Goal: Contribute content

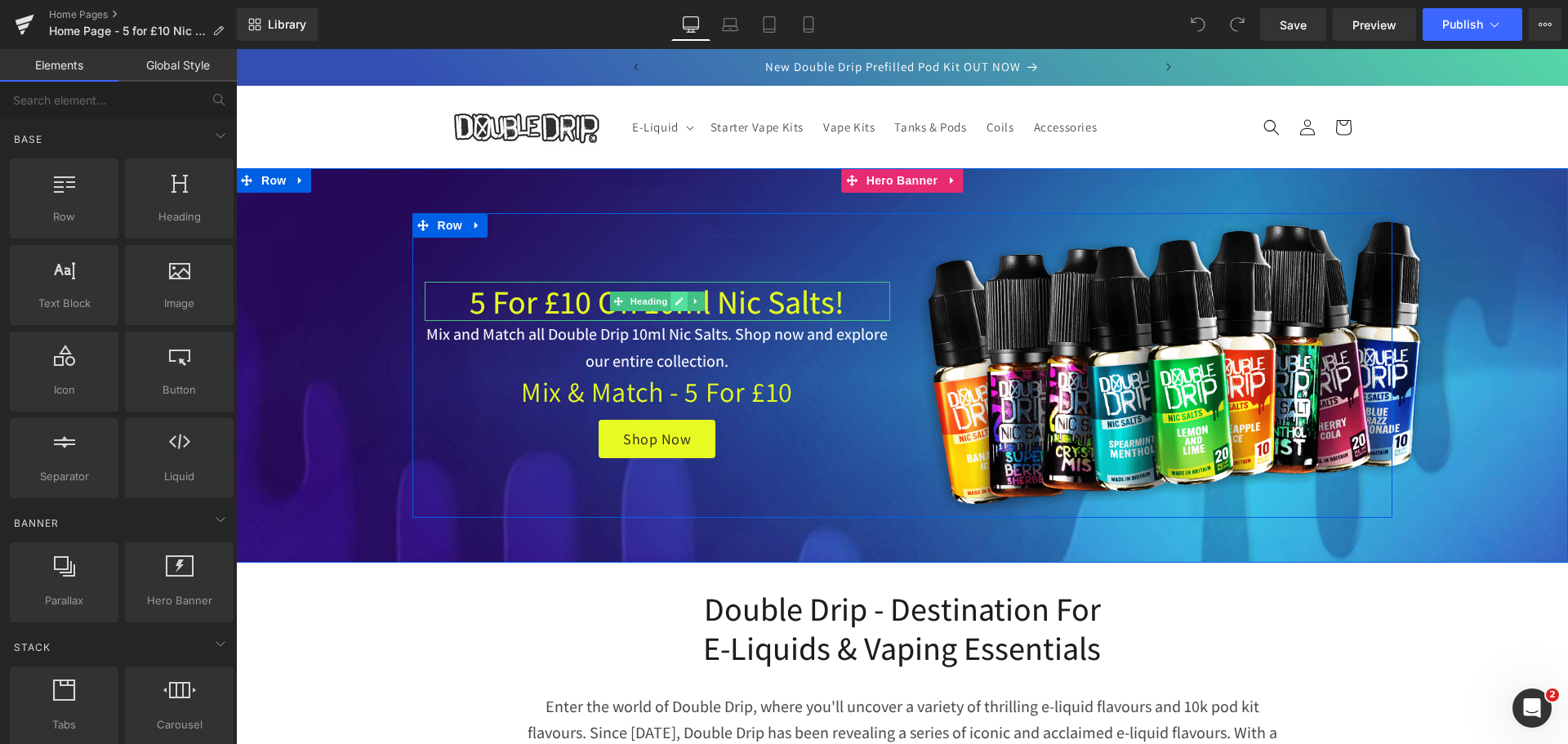
click at [675, 304] on icon at bounding box center [679, 301] width 9 height 10
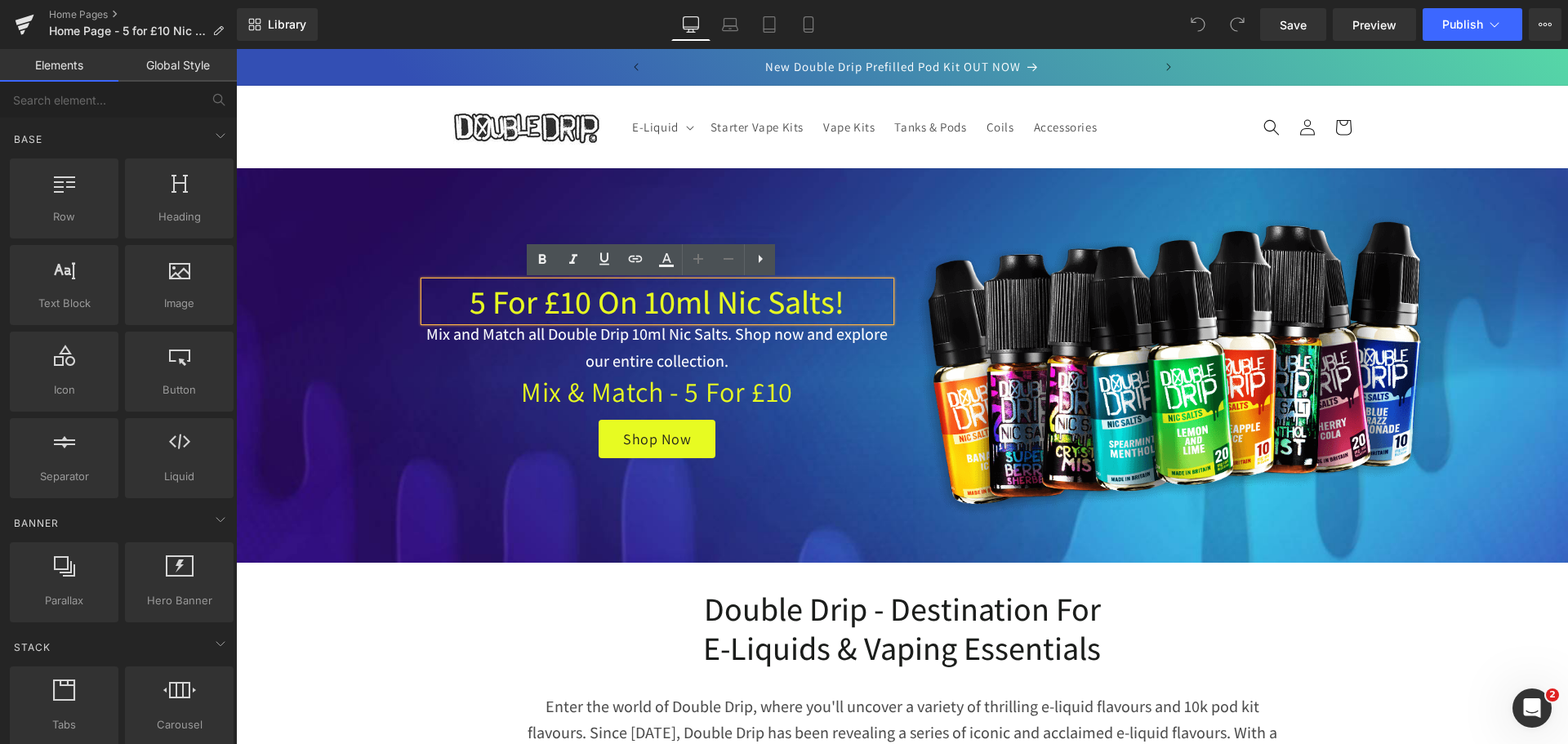
click at [836, 304] on h1 "5 for £10 on 10ml Nic Salts!" at bounding box center [657, 301] width 466 height 39
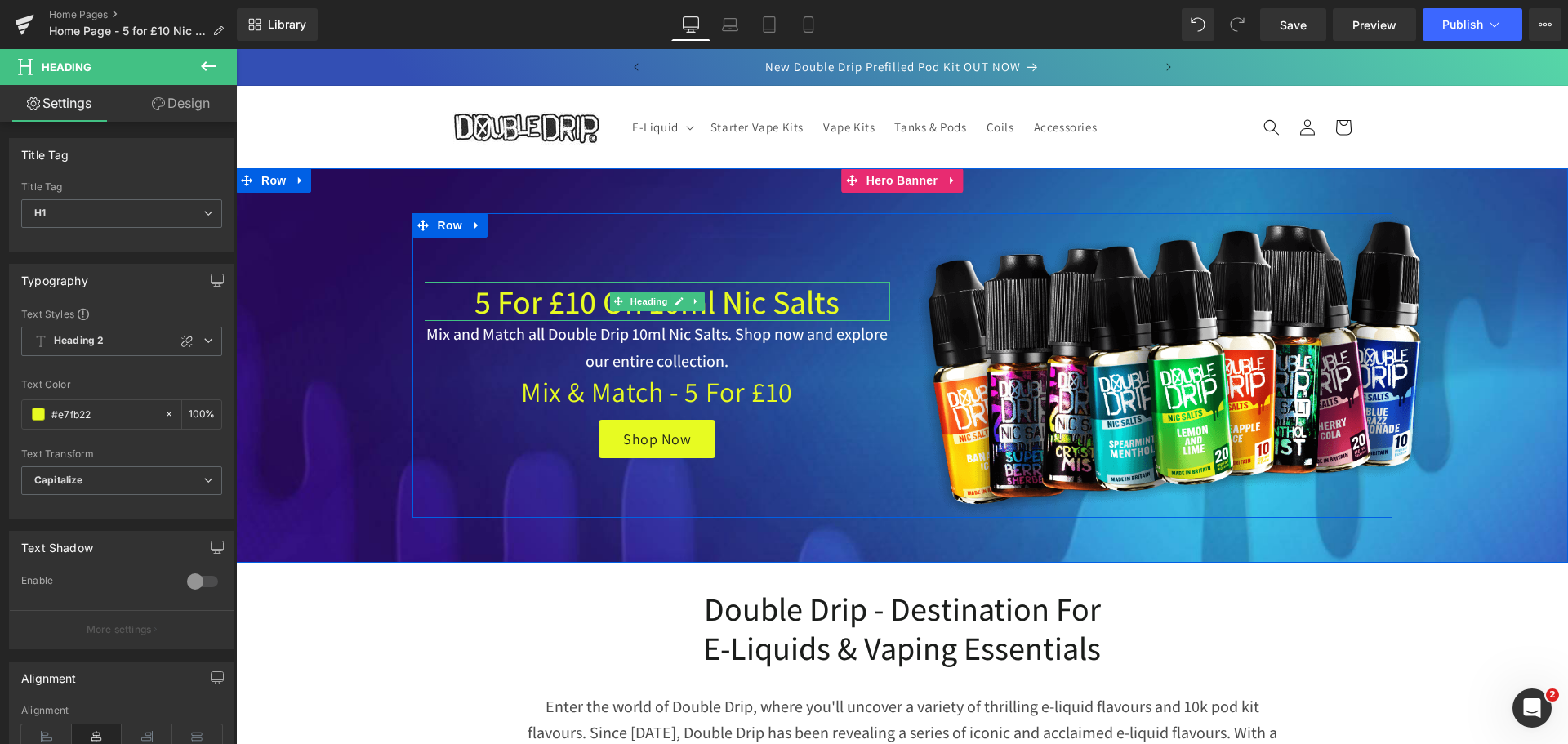
click at [572, 308] on h1 "5 for £10 on 10ml Nic Salts" at bounding box center [657, 301] width 466 height 39
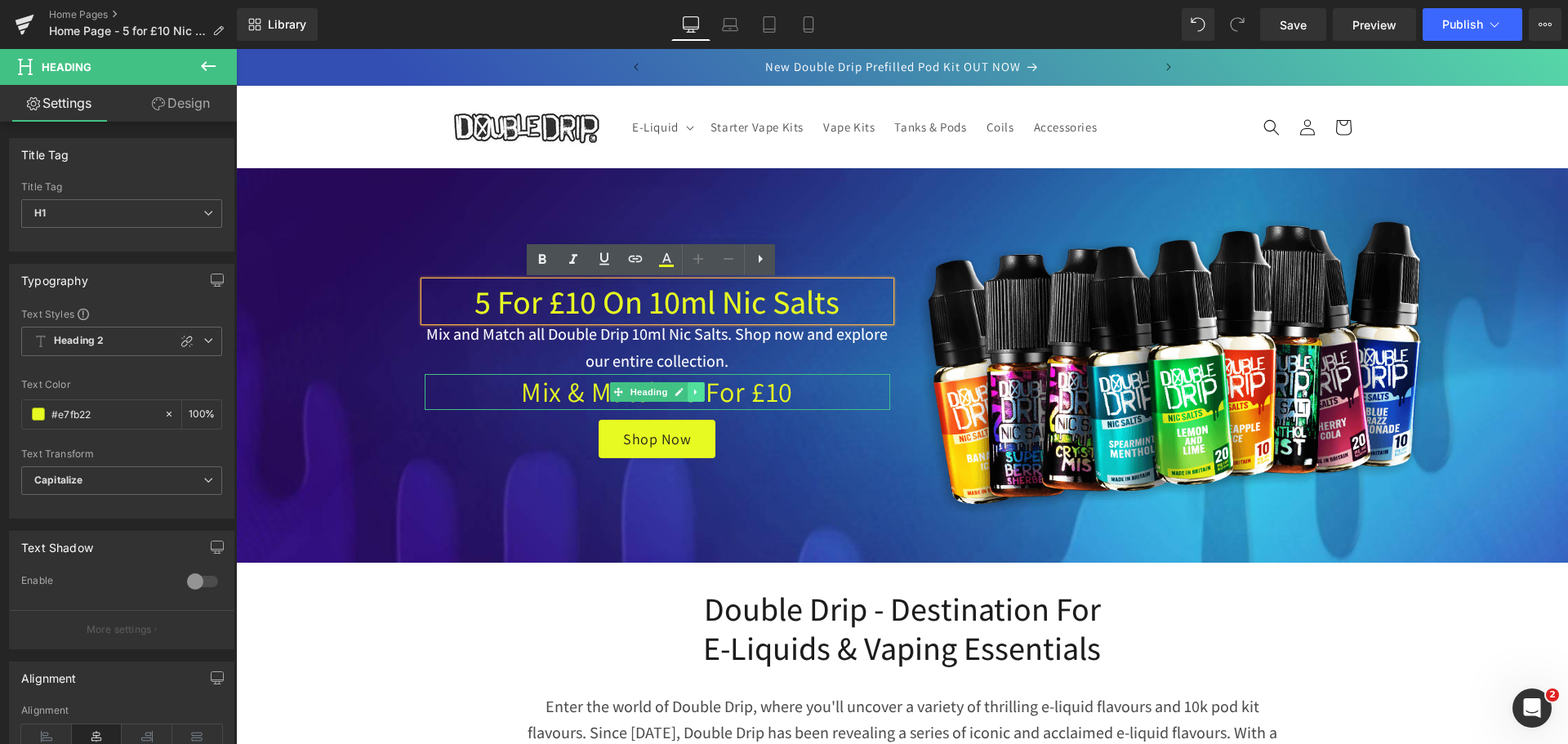
click at [694, 391] on icon at bounding box center [695, 392] width 3 height 6
click at [700, 391] on icon at bounding box center [704, 392] width 9 height 9
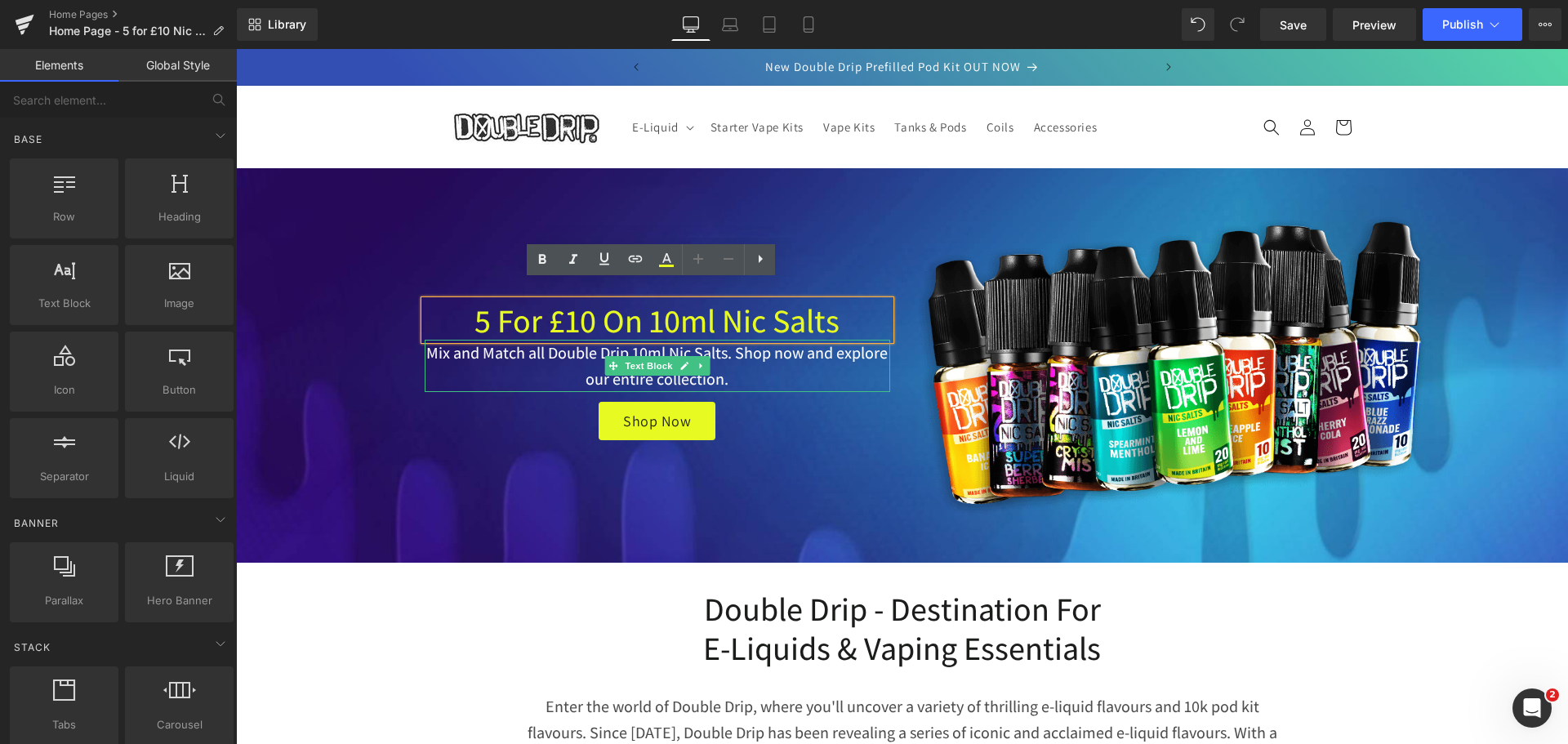
click at [548, 353] on p "Mix and Match all Double Drip 10ml Nic Salts. Shop now and explore our entire c…" at bounding box center [657, 366] width 466 height 53
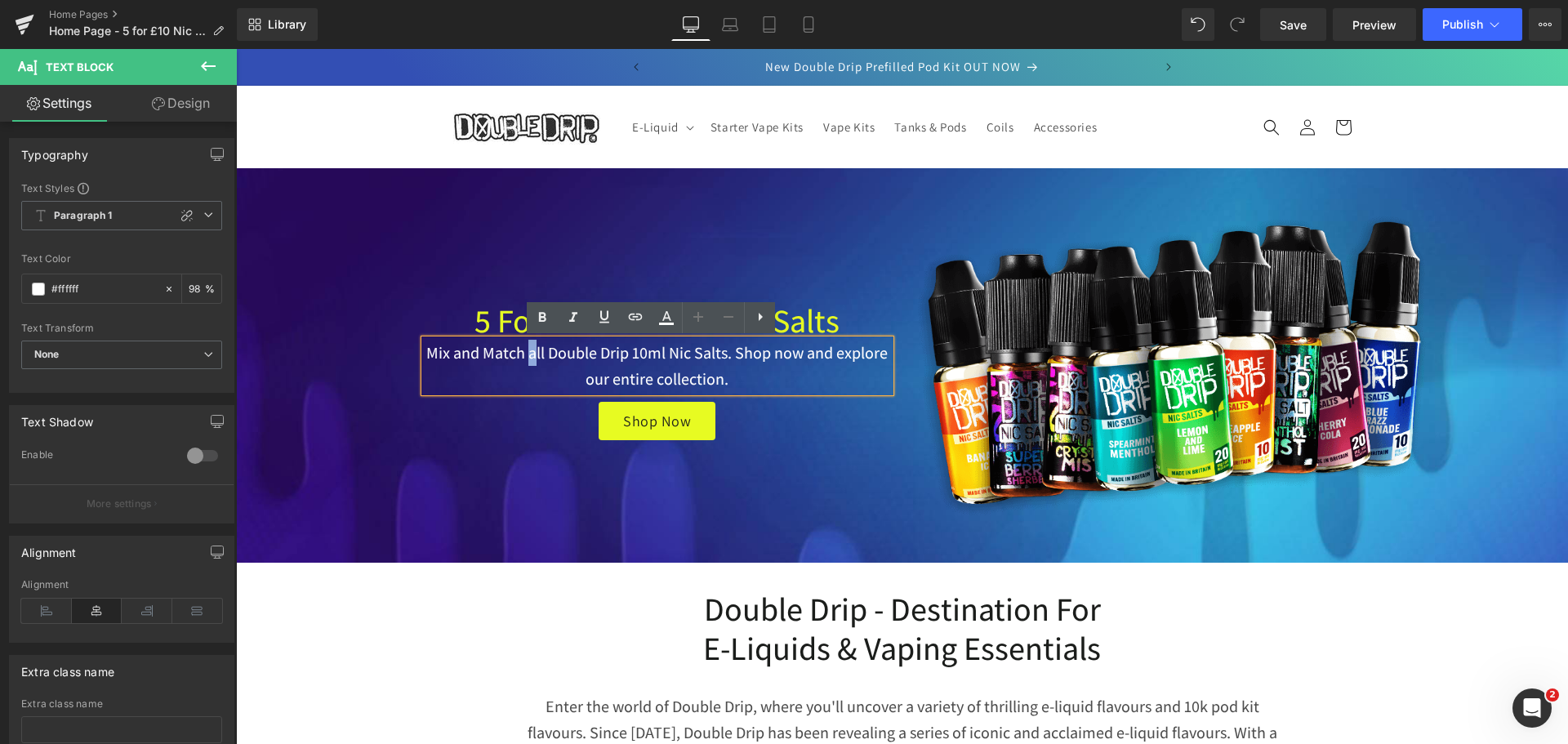
click at [524, 353] on p "Mix and Match all Double Drip 10ml Nic Salts. Shop now and explore our entire c…" at bounding box center [657, 366] width 466 height 53
click at [522, 354] on p "Mix and Match all Double Drip 10ml Nic Salts. Shop now and explore our entire c…" at bounding box center [657, 366] width 466 height 53
drag, startPoint x: 516, startPoint y: 355, endPoint x: 426, endPoint y: 350, distance: 90.1
click at [426, 350] on p "Mix and Match all Double Drip 10ml Nic Salts. Shop now and explore our entire c…" at bounding box center [657, 366] width 466 height 53
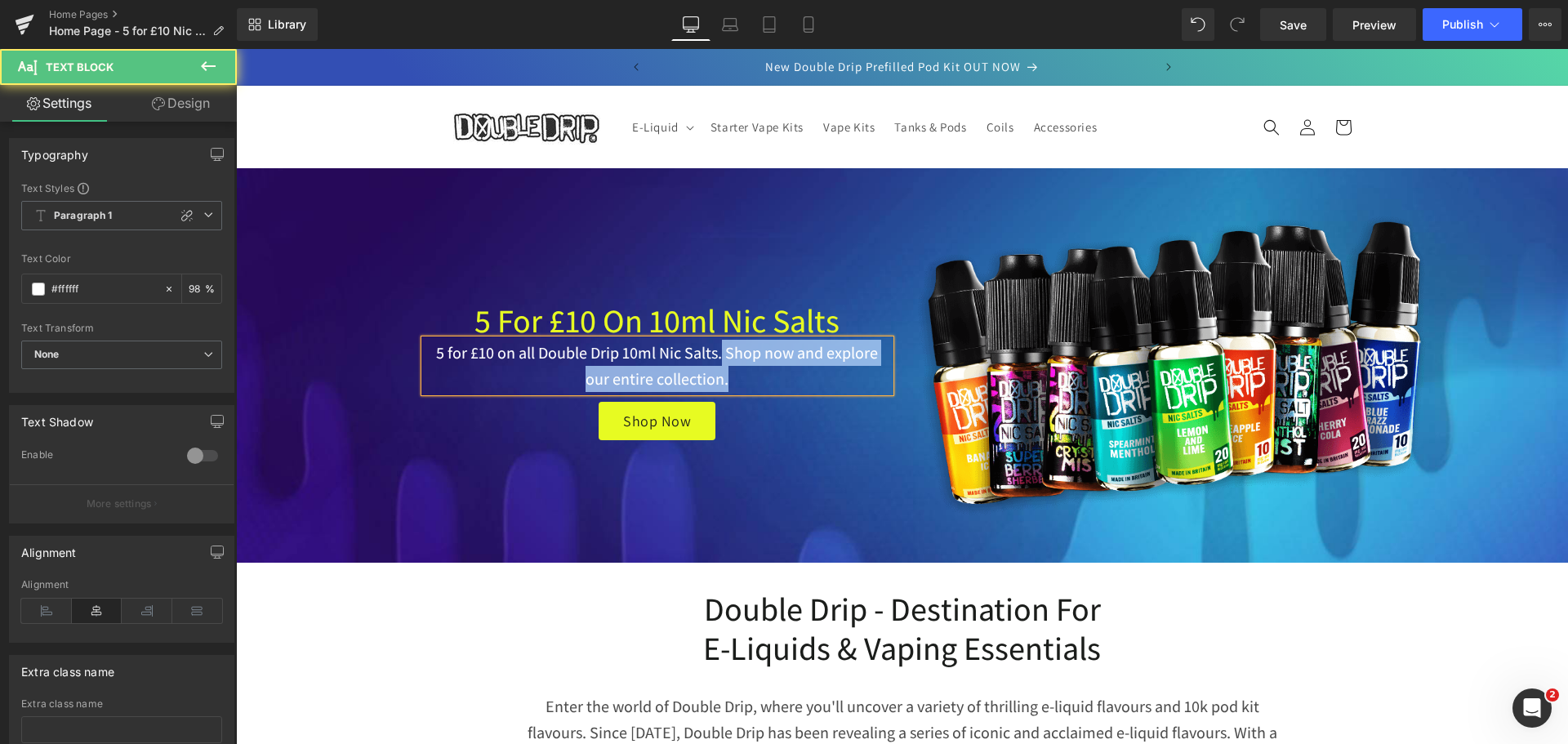
drag, startPoint x: 726, startPoint y: 381, endPoint x: 716, endPoint y: 357, distance: 26.0
click at [716, 357] on p "5 for £10 on all Double Drip 10ml Nic Salts. Shop now and explore our entire co…" at bounding box center [657, 366] width 466 height 53
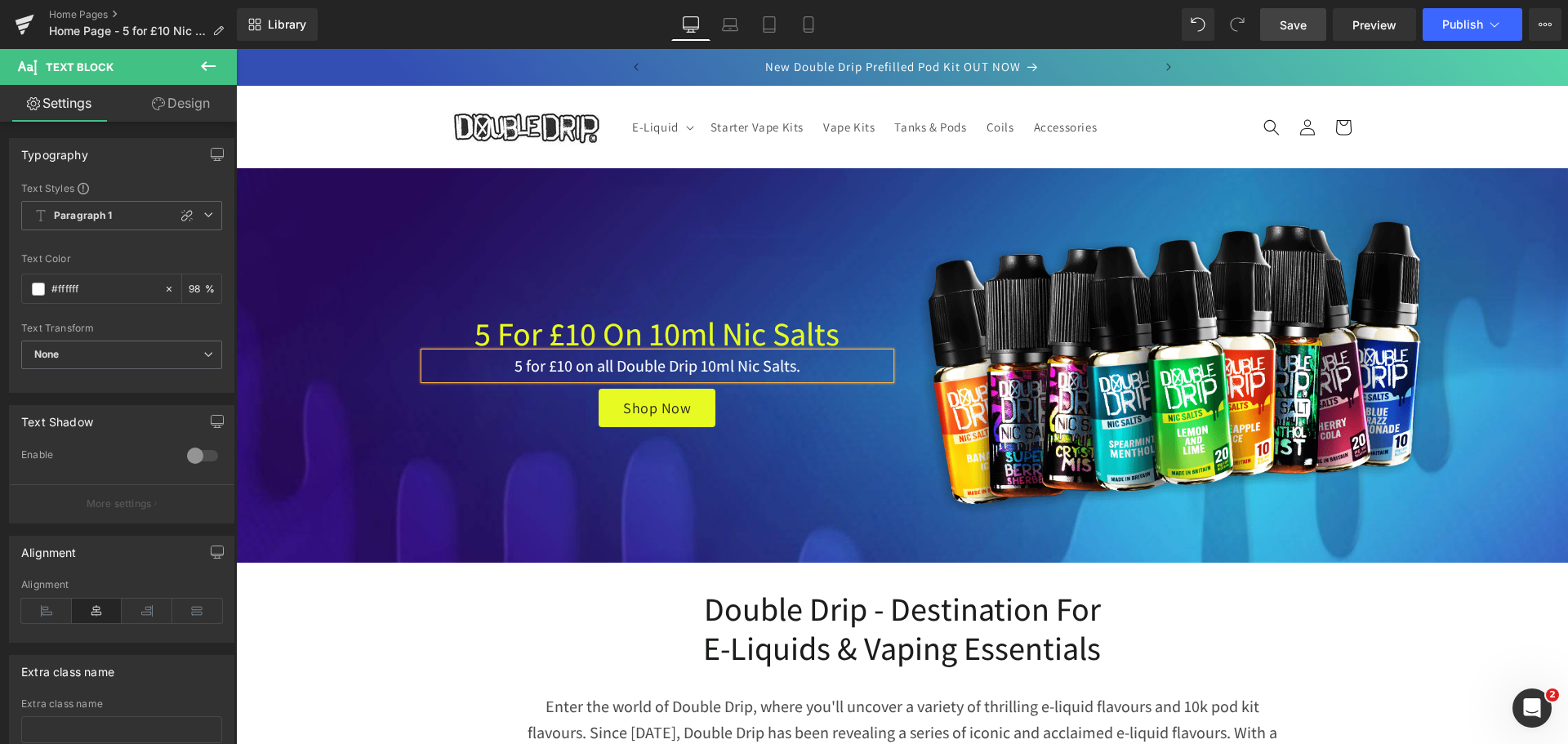
click at [1298, 31] on span "Save" at bounding box center [1292, 25] width 27 height 18
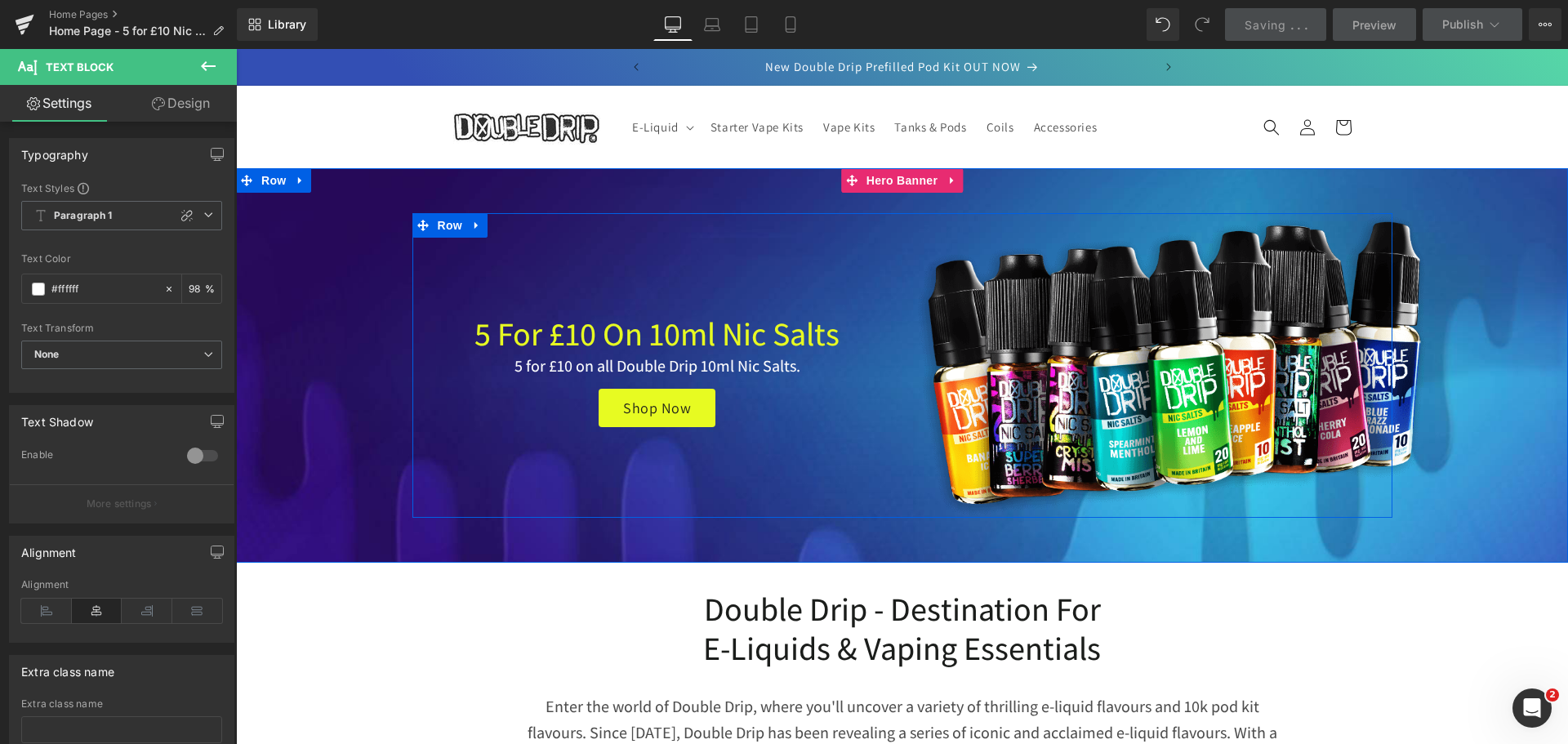
click at [631, 339] on div "5 for £10 on 10ml Nic Salts Heading" at bounding box center [657, 333] width 466 height 39
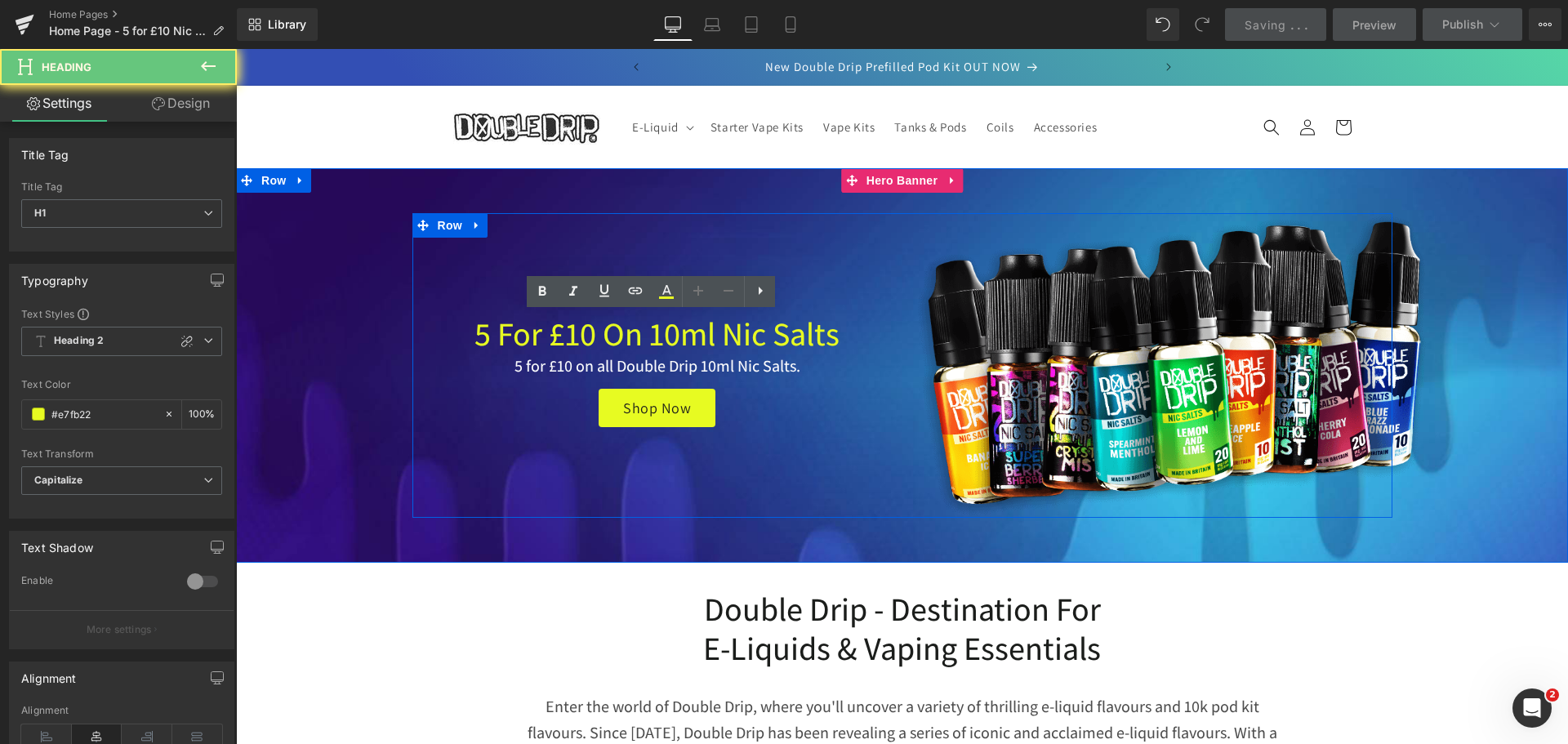
click at [638, 336] on h1 "5 for £10 on 10ml Nic Salts" at bounding box center [657, 333] width 466 height 39
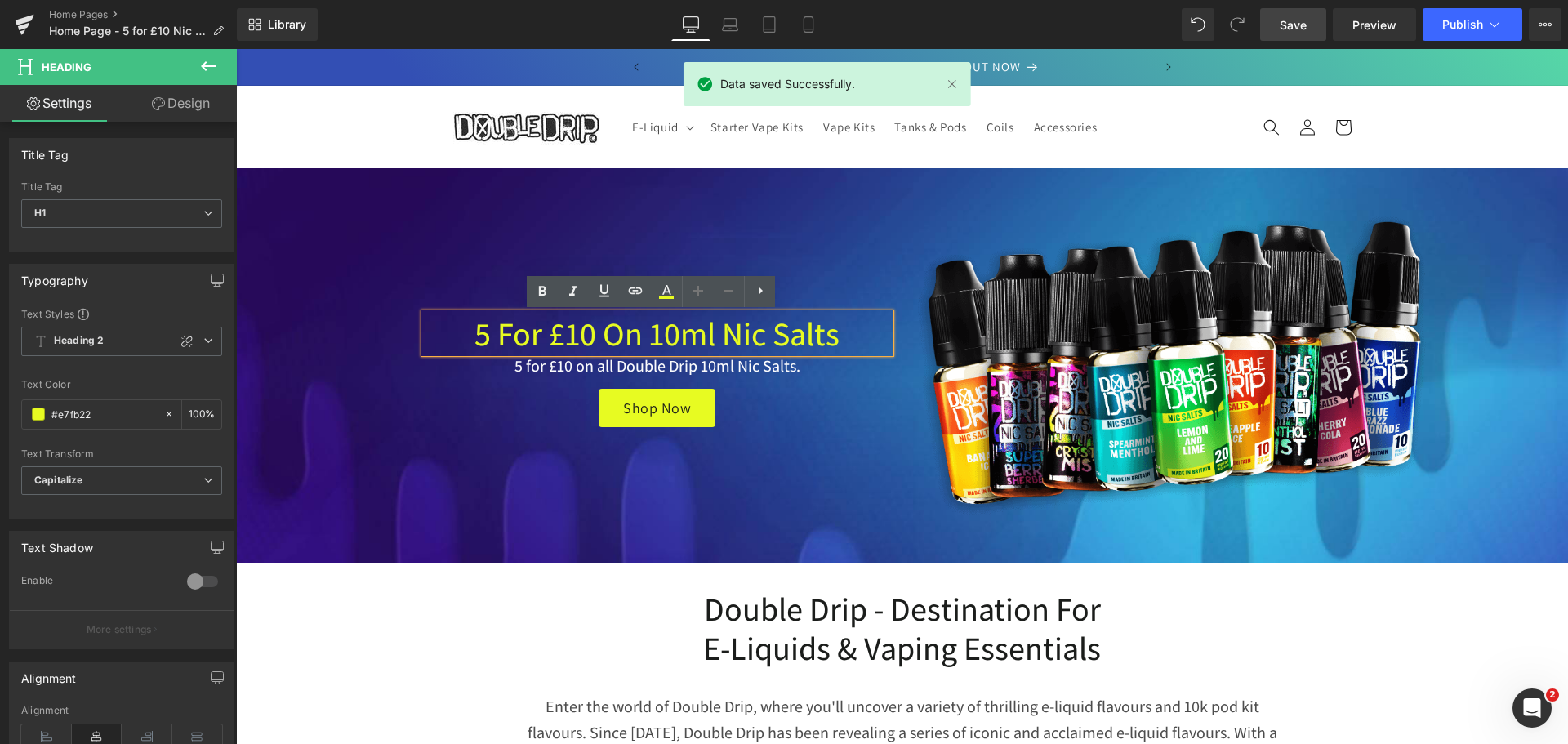
click at [595, 335] on h1 "5 for £10 on 10ml Nic Salts" at bounding box center [657, 333] width 466 height 39
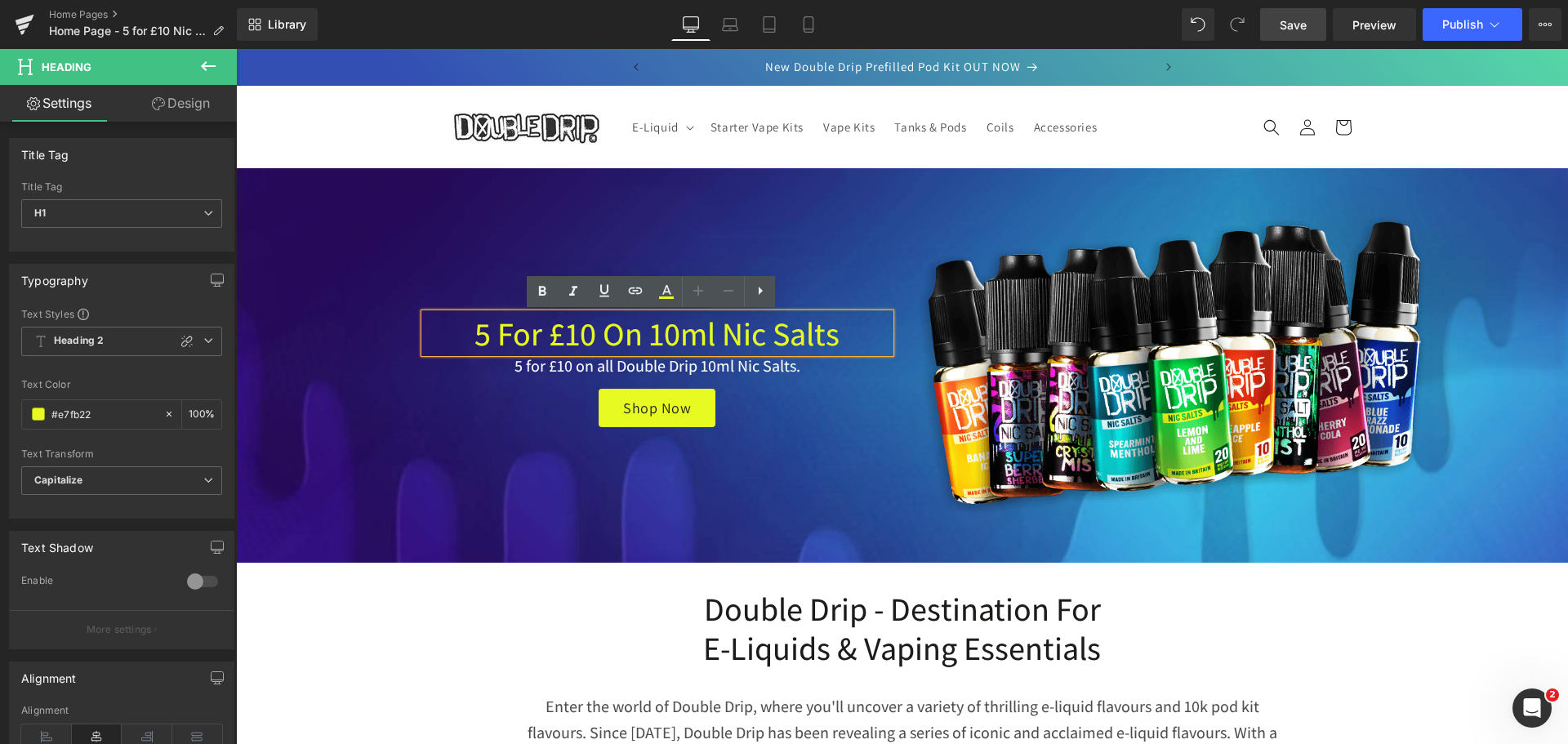
click at [641, 334] on h1 "5 for £10 on 10ml Nic Salts" at bounding box center [657, 333] width 466 height 39
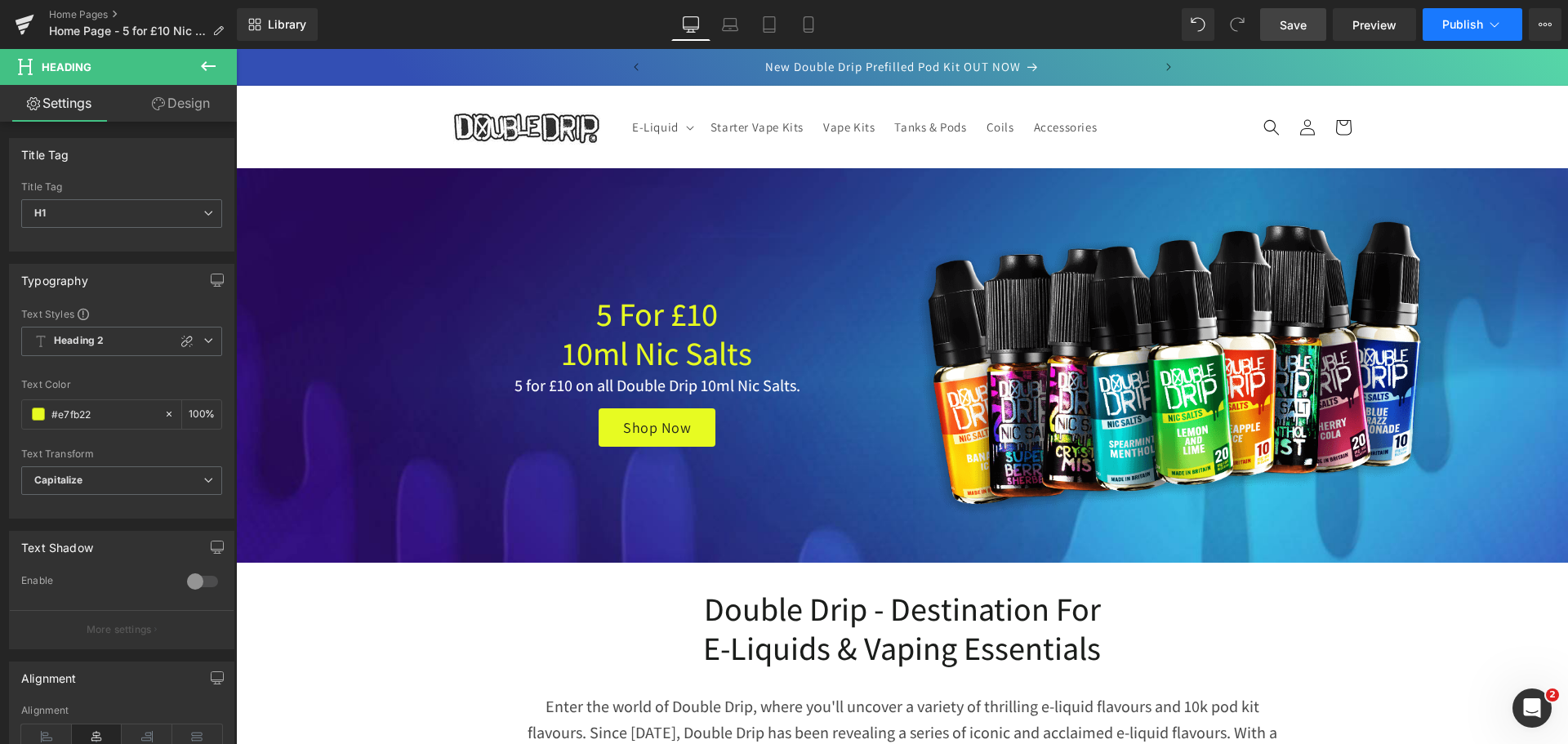
click at [1446, 28] on span "Publish" at bounding box center [1462, 24] width 41 height 13
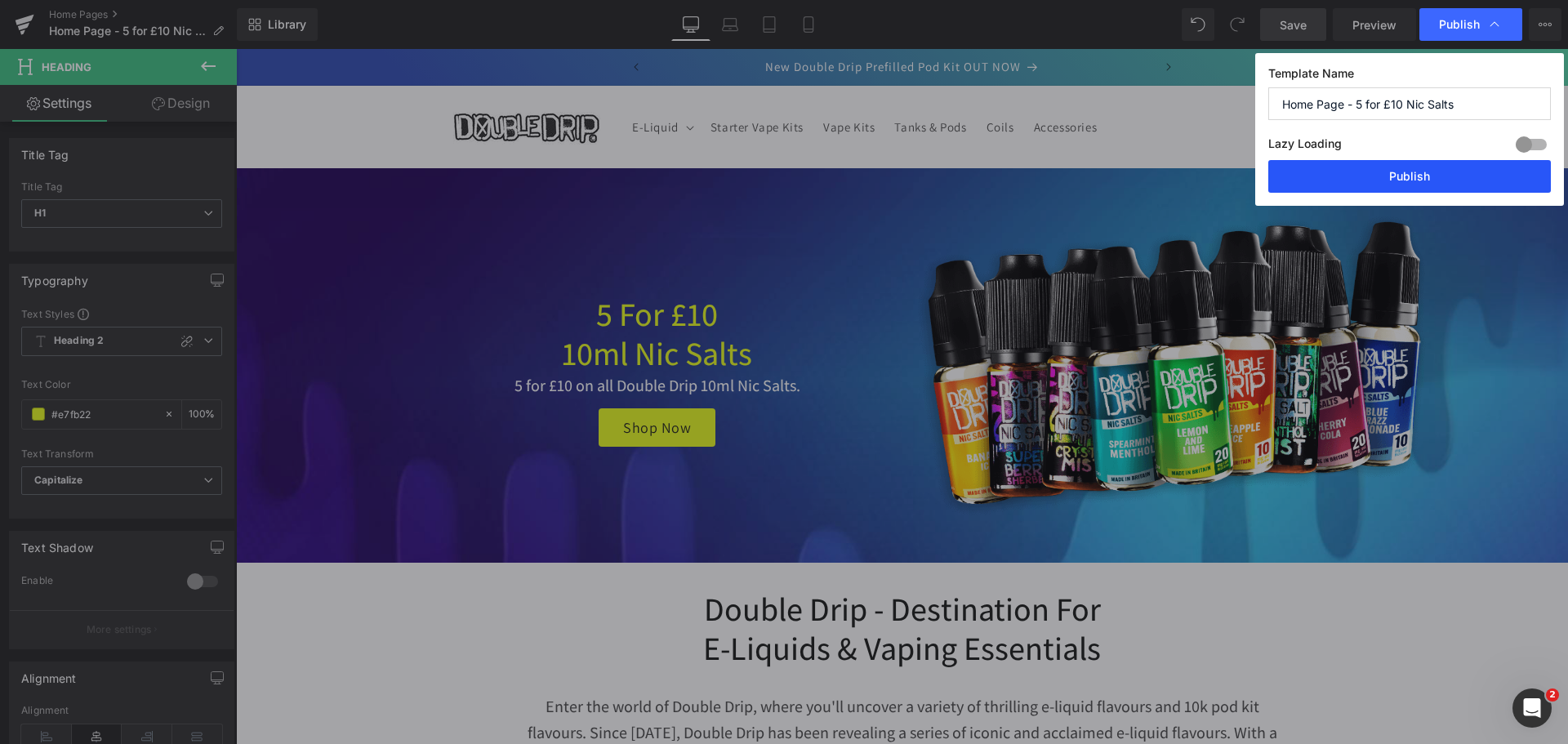
click at [1426, 170] on button "Publish" at bounding box center [1409, 176] width 282 height 32
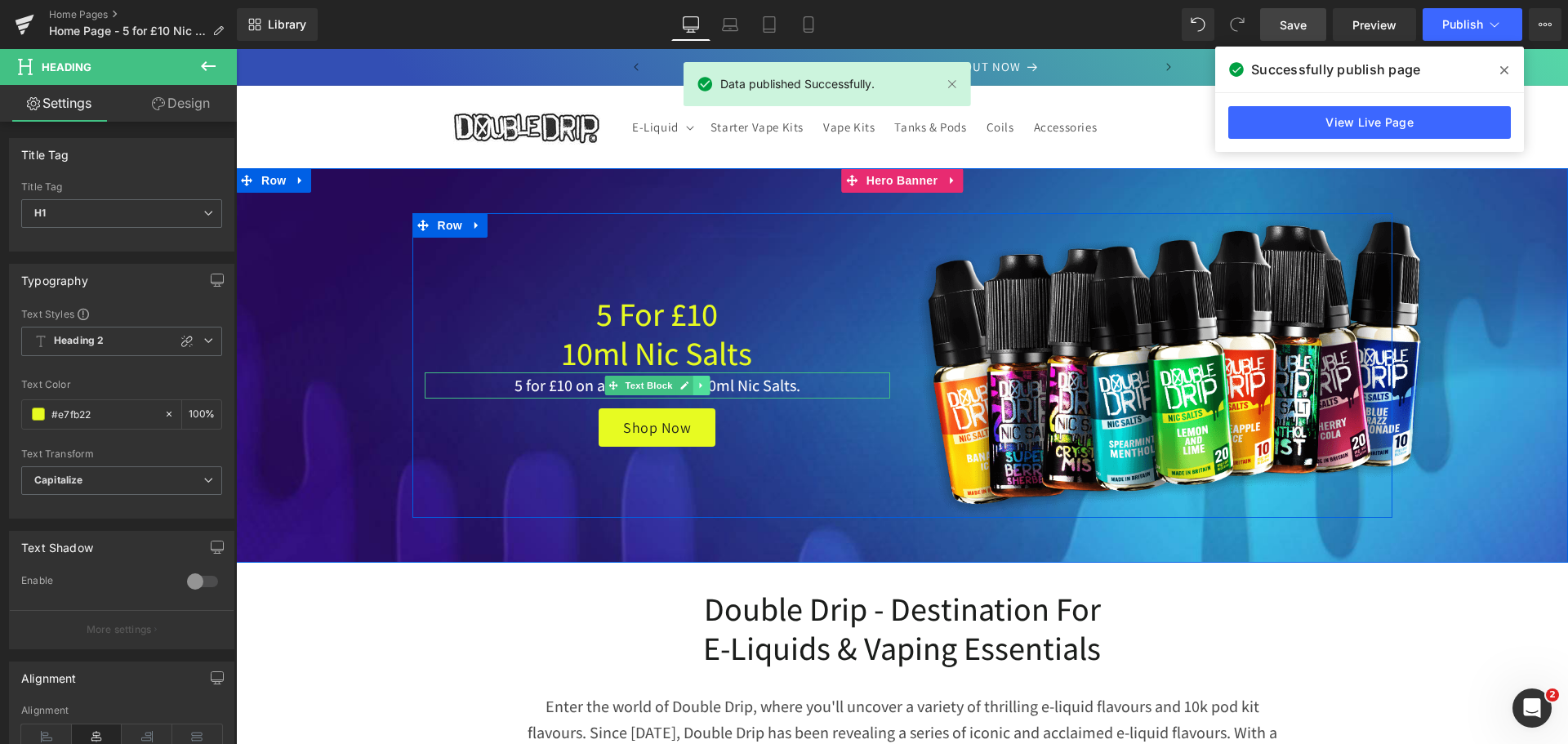
click at [697, 389] on icon at bounding box center [702, 385] width 9 height 10
click at [688, 388] on icon at bounding box center [692, 385] width 9 height 10
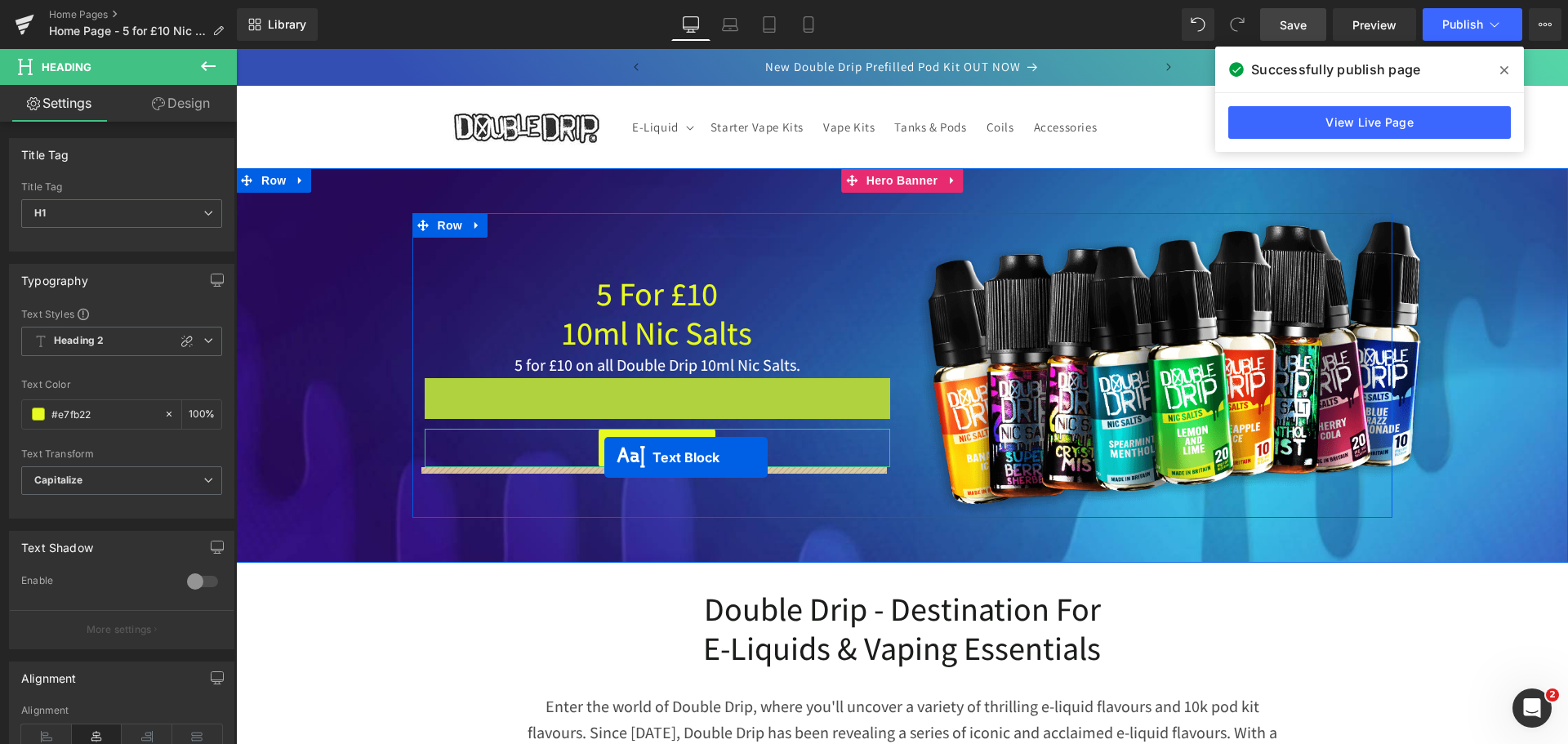
drag, startPoint x: 604, startPoint y: 401, endPoint x: 604, endPoint y: 457, distance: 56.0
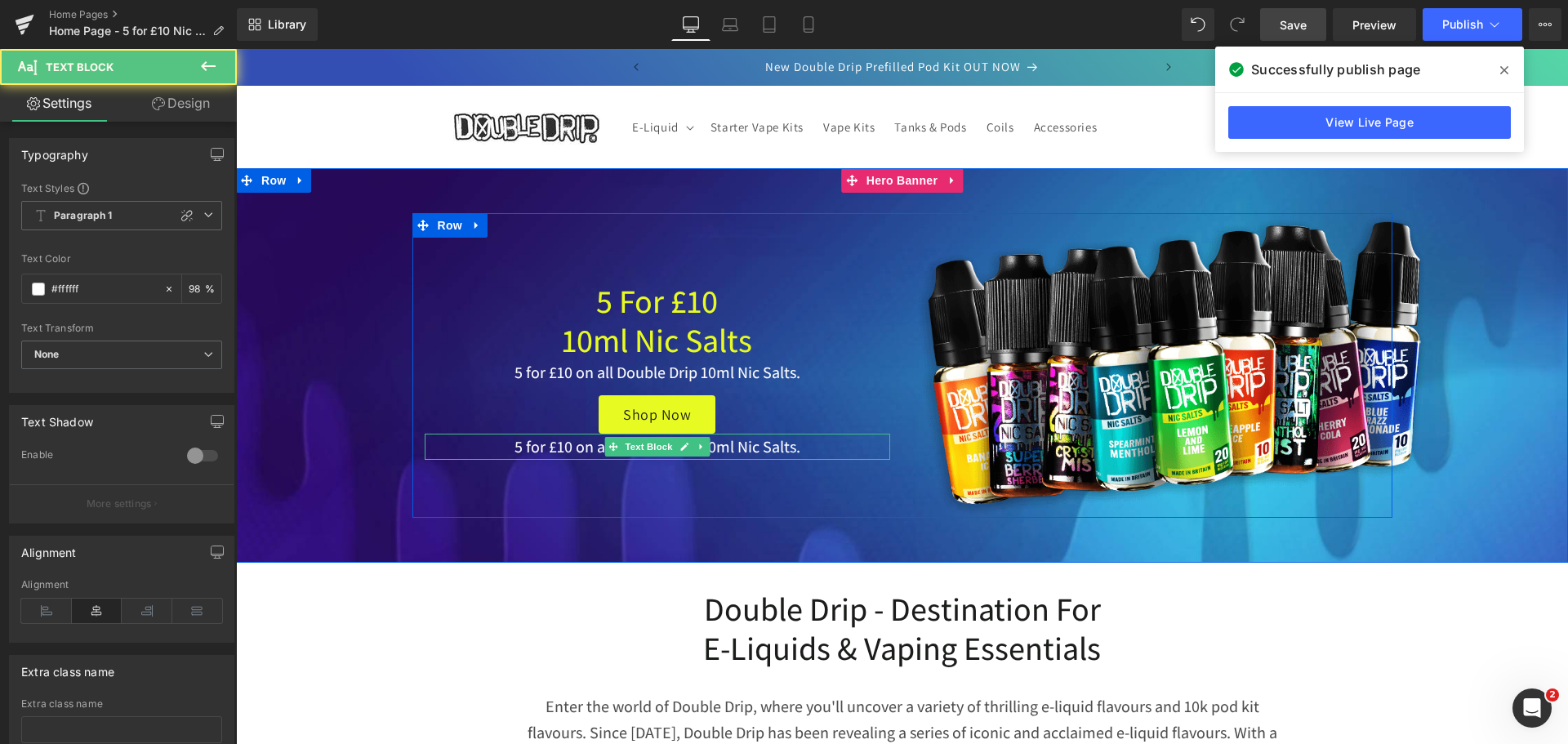
click at [590, 451] on p "5 for £10 on all Double Drip 10ml Nic Salts." at bounding box center [657, 446] width 466 height 26
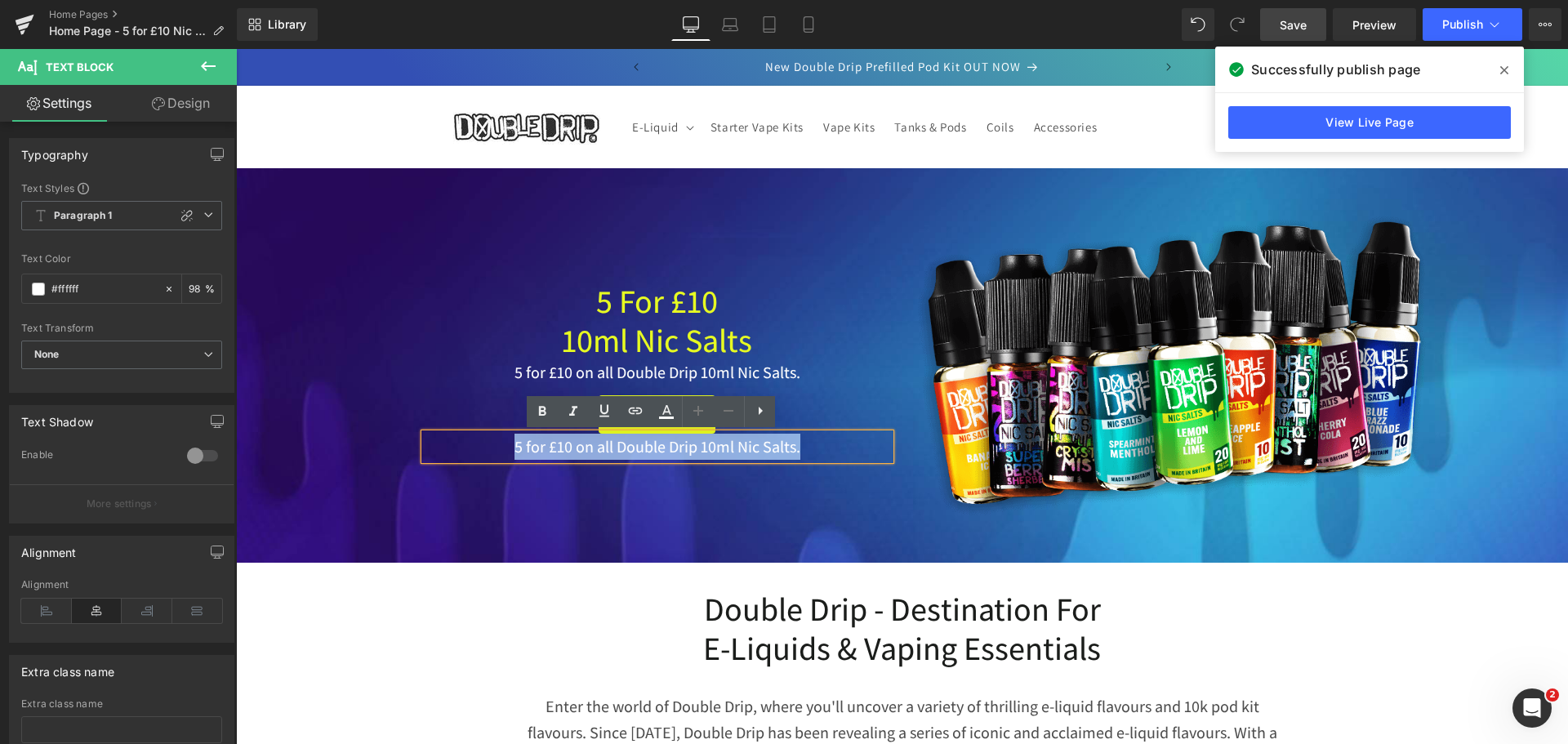
drag, startPoint x: 789, startPoint y: 448, endPoint x: 510, endPoint y: 454, distance: 279.1
click at [510, 454] on p "5 for £10 on all Double Drip 10ml Nic Salts." at bounding box center [657, 446] width 466 height 26
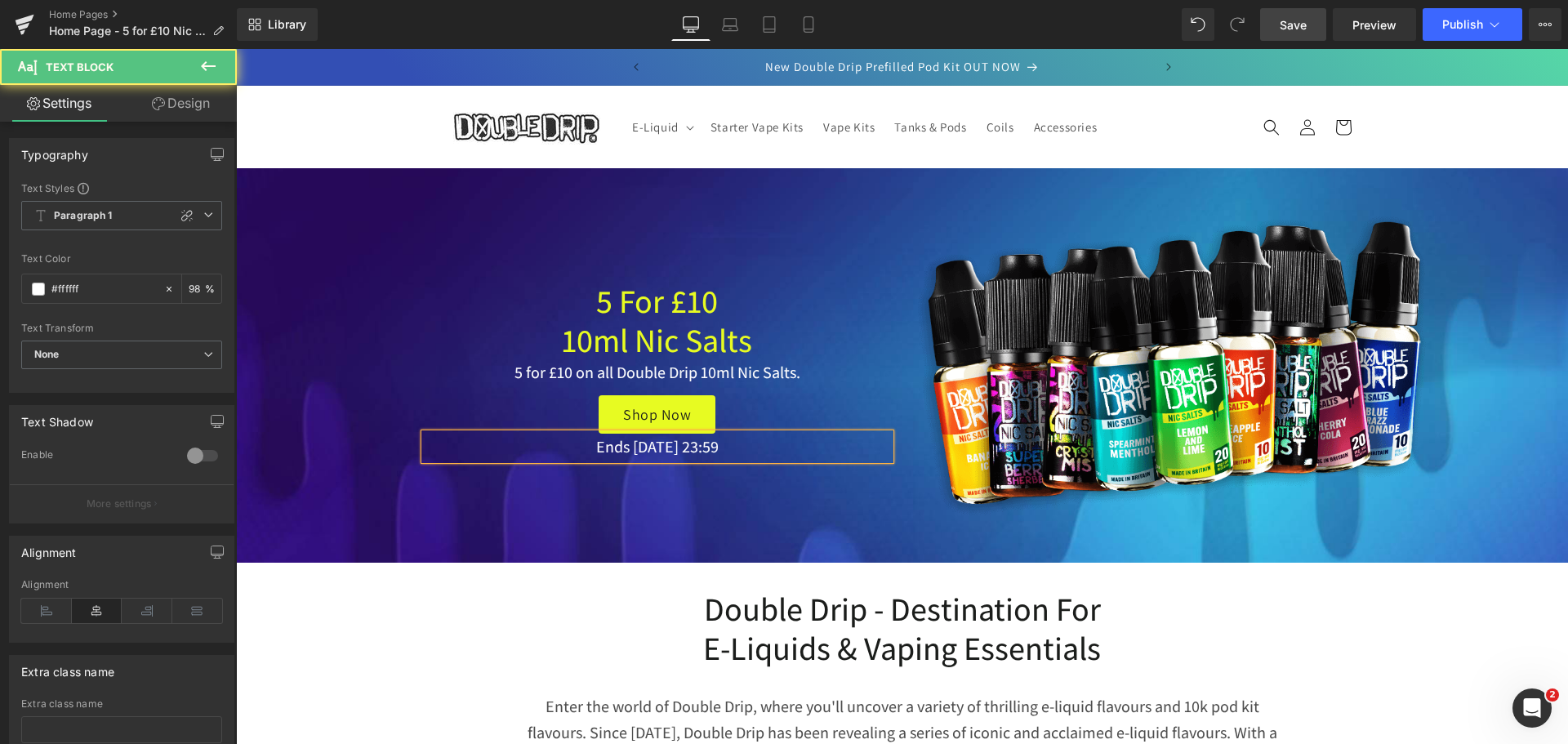
drag, startPoint x: 717, startPoint y: 451, endPoint x: 582, endPoint y: 454, distance: 135.0
click at [582, 454] on p "Ends [DATE] 23:59" at bounding box center [657, 446] width 466 height 26
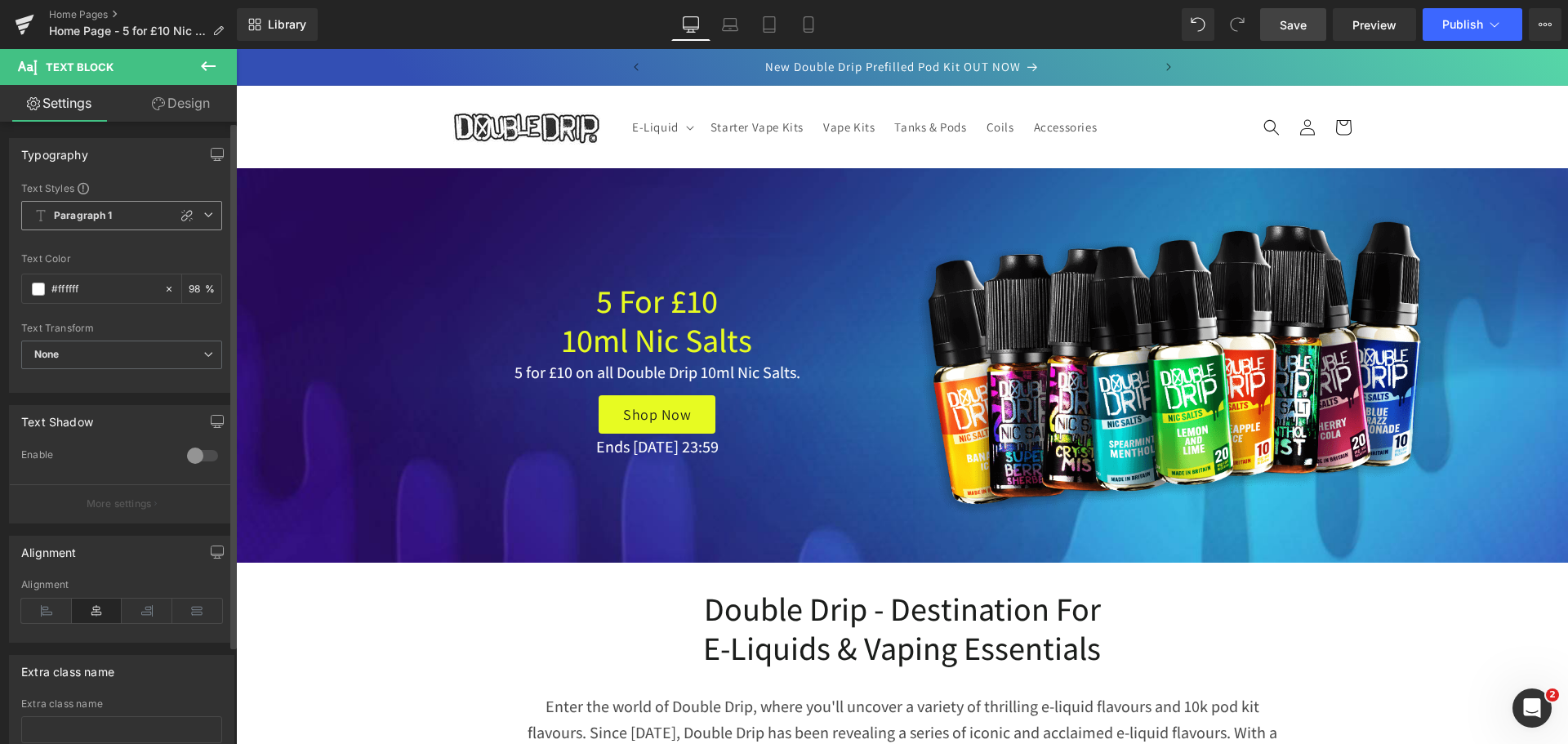
click at [204, 215] on icon at bounding box center [208, 215] width 10 height 10
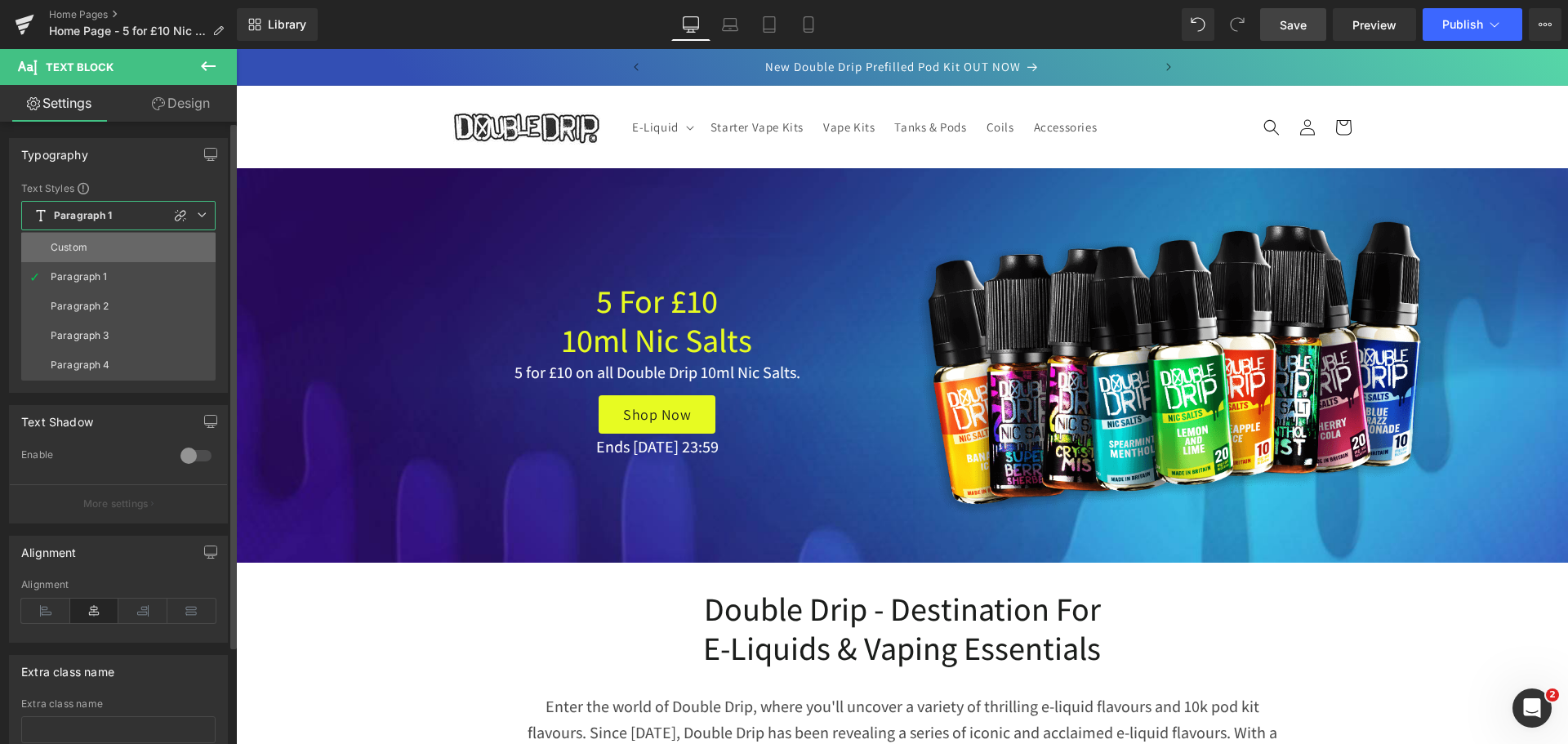
click at [102, 244] on li "Custom" at bounding box center [118, 247] width 194 height 30
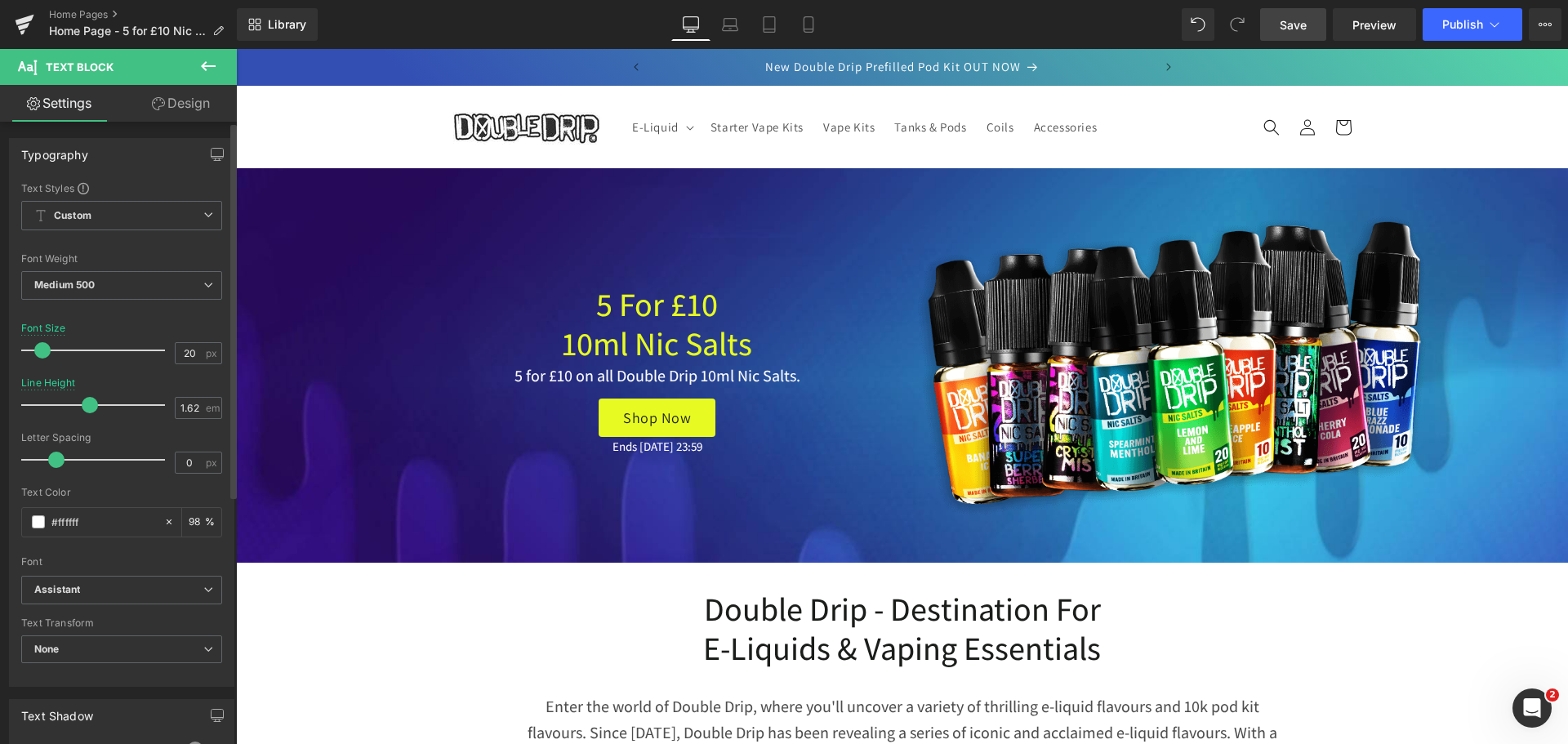
click at [40, 352] on span at bounding box center [43, 351] width 17 height 17
click at [191, 102] on link "Design" at bounding box center [180, 104] width 118 height 37
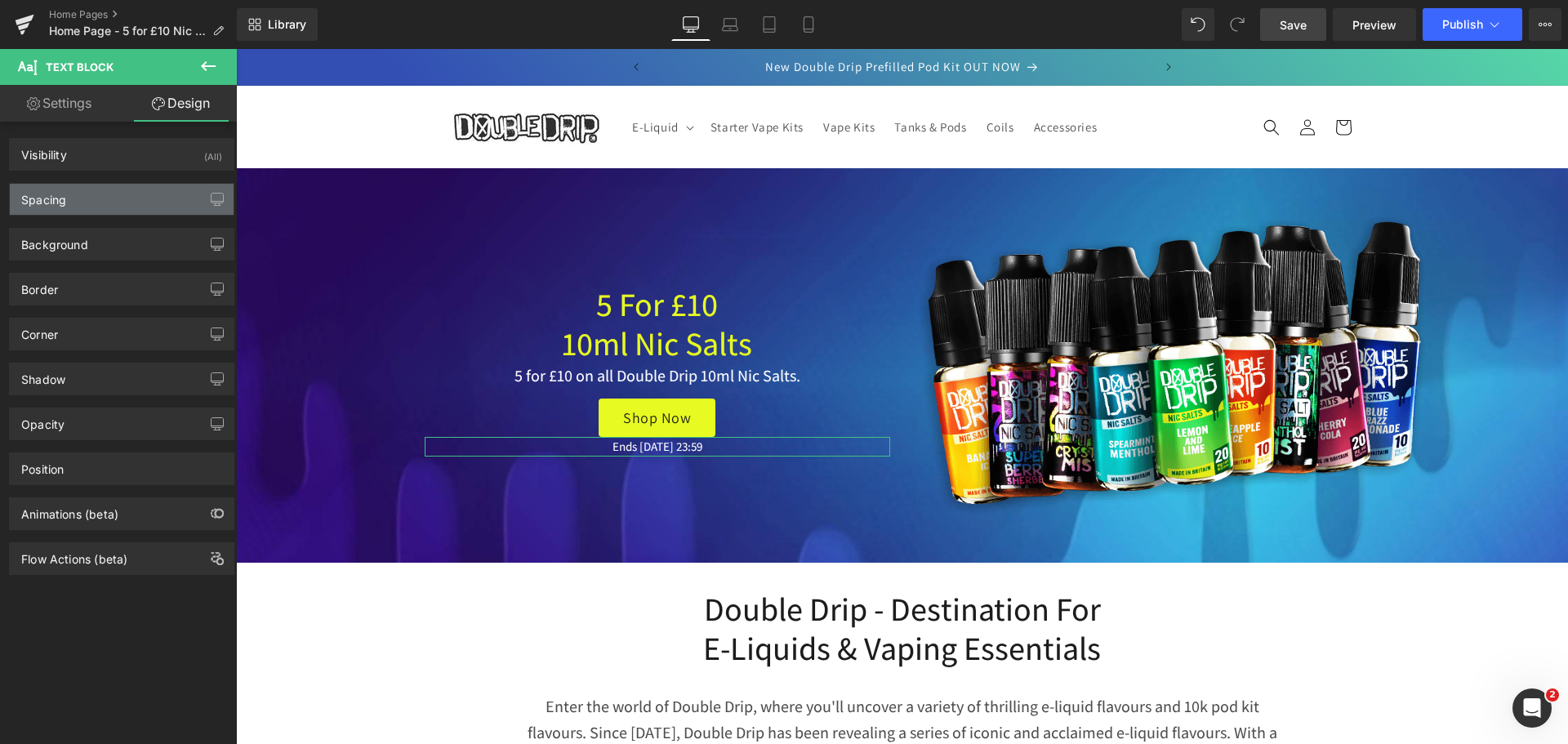
click at [114, 186] on div "Spacing" at bounding box center [122, 200] width 224 height 31
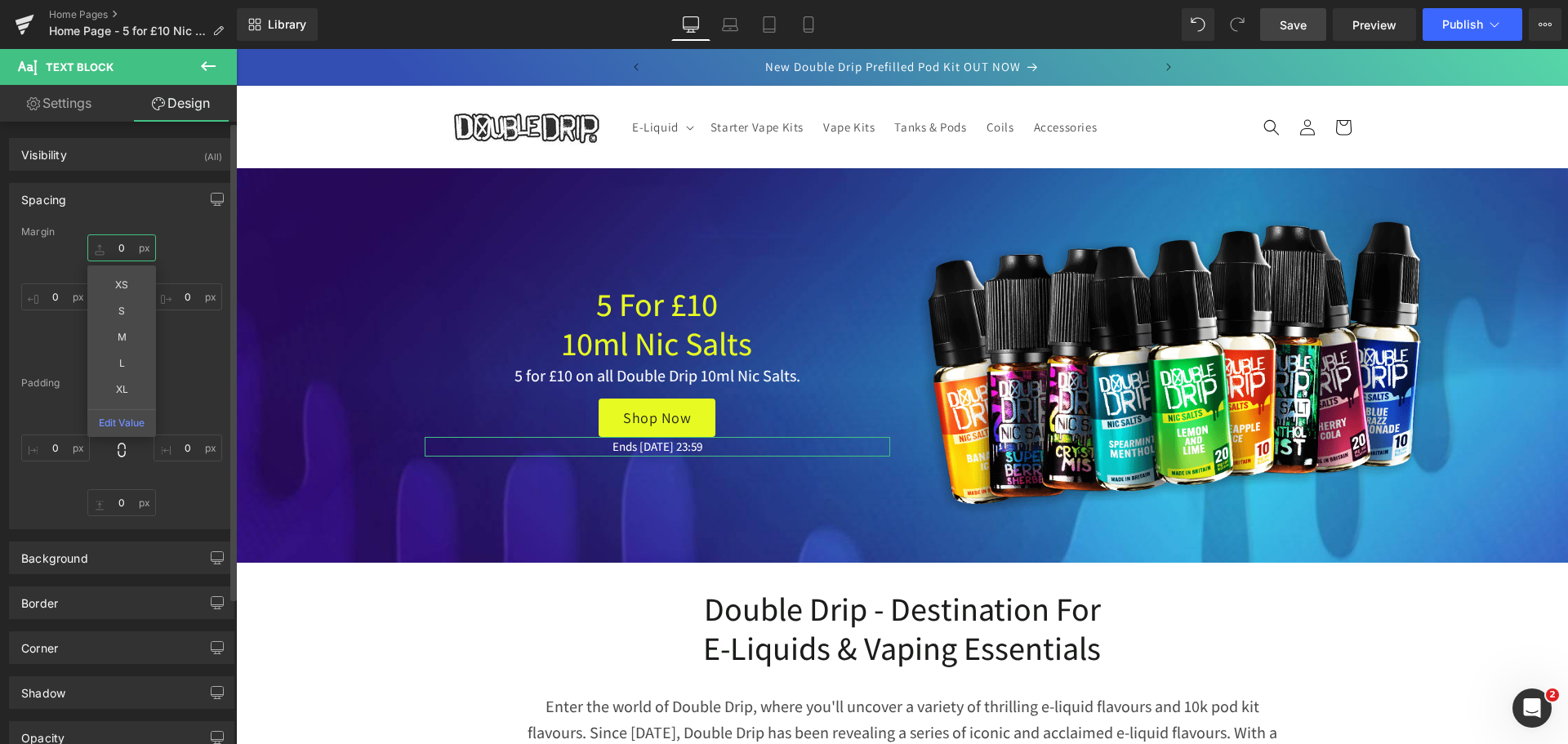
click at [124, 253] on input "text" at bounding box center [121, 247] width 68 height 27
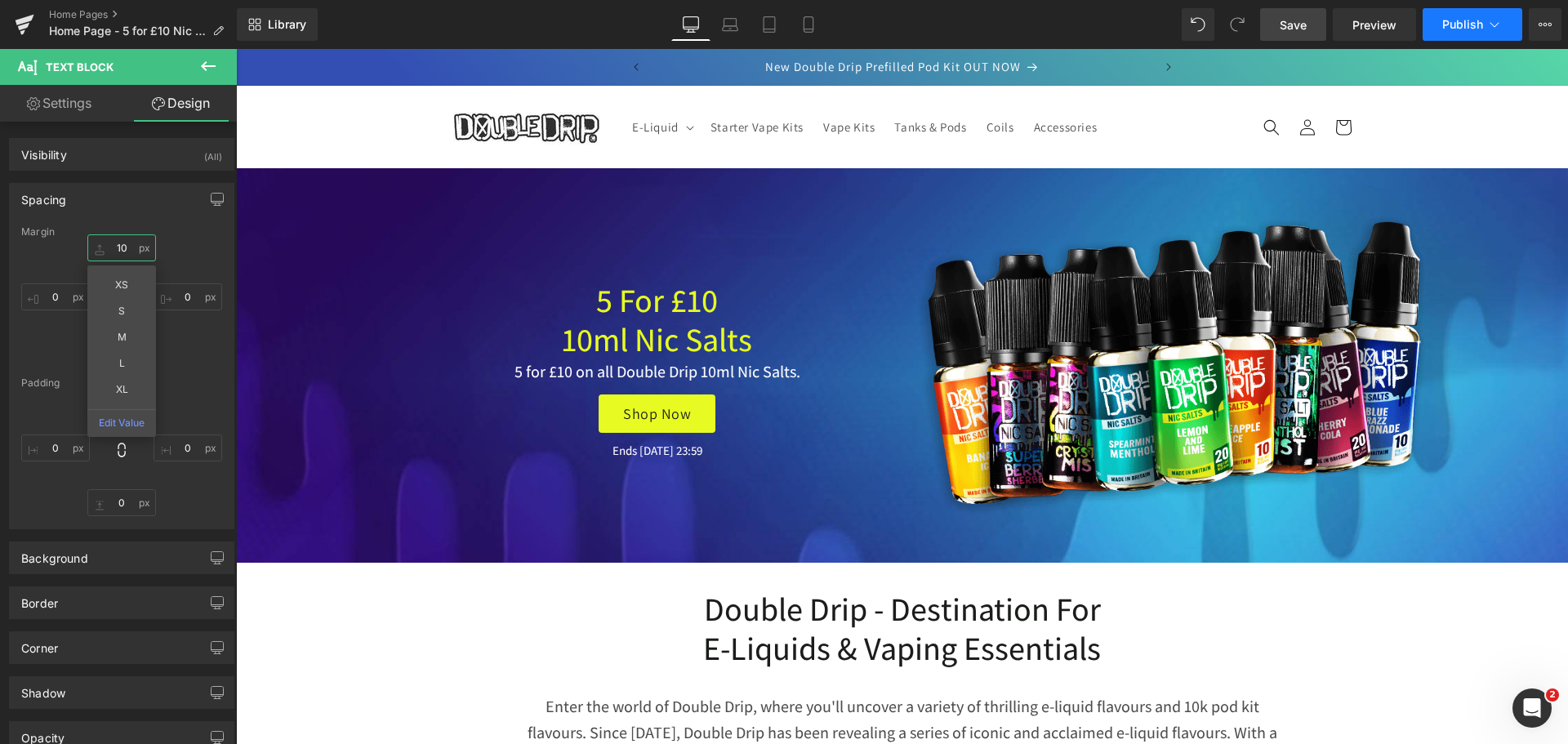
type input "10"
click at [1462, 34] on button "Publish" at bounding box center [1473, 24] width 100 height 32
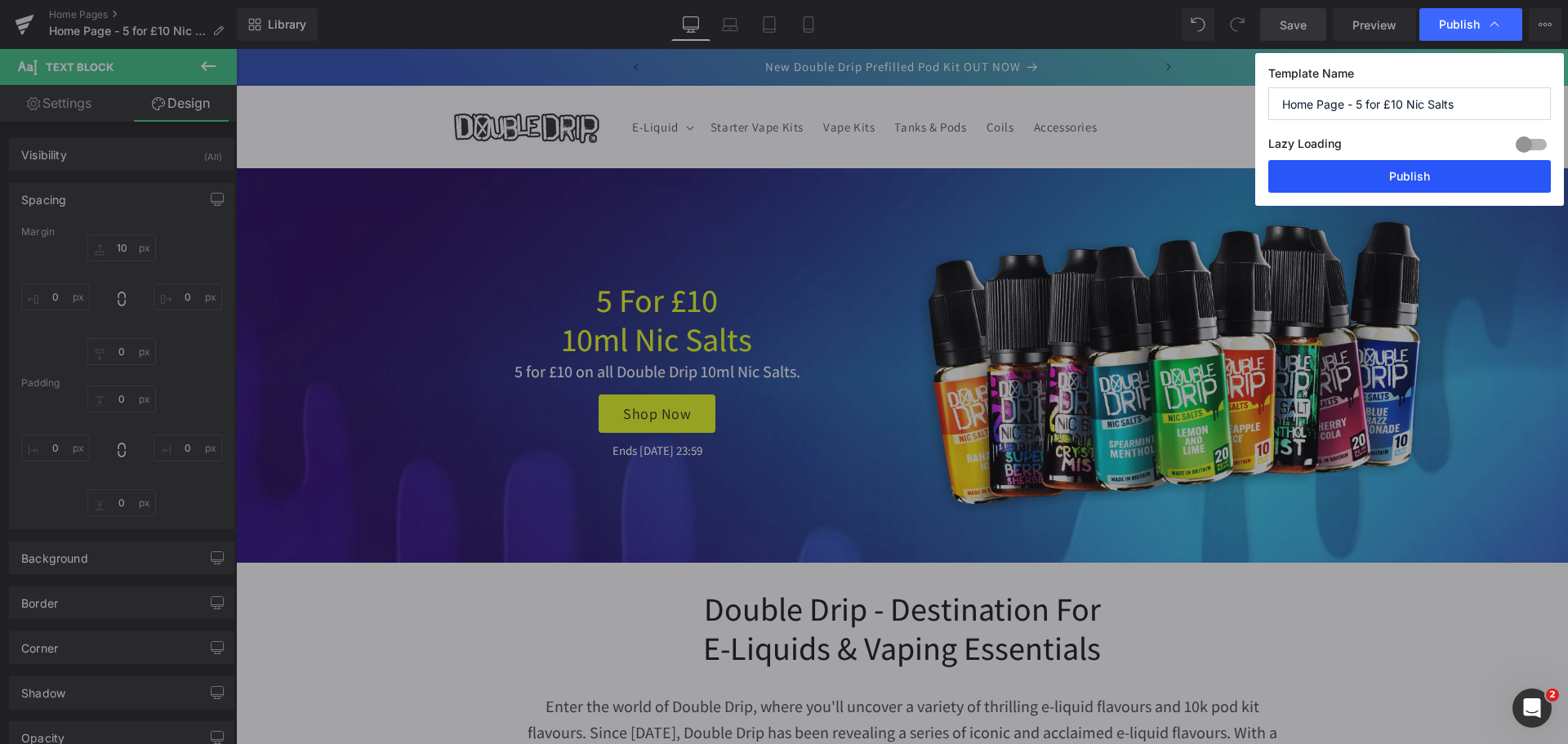
click at [1439, 172] on button "Publish" at bounding box center [1409, 176] width 282 height 32
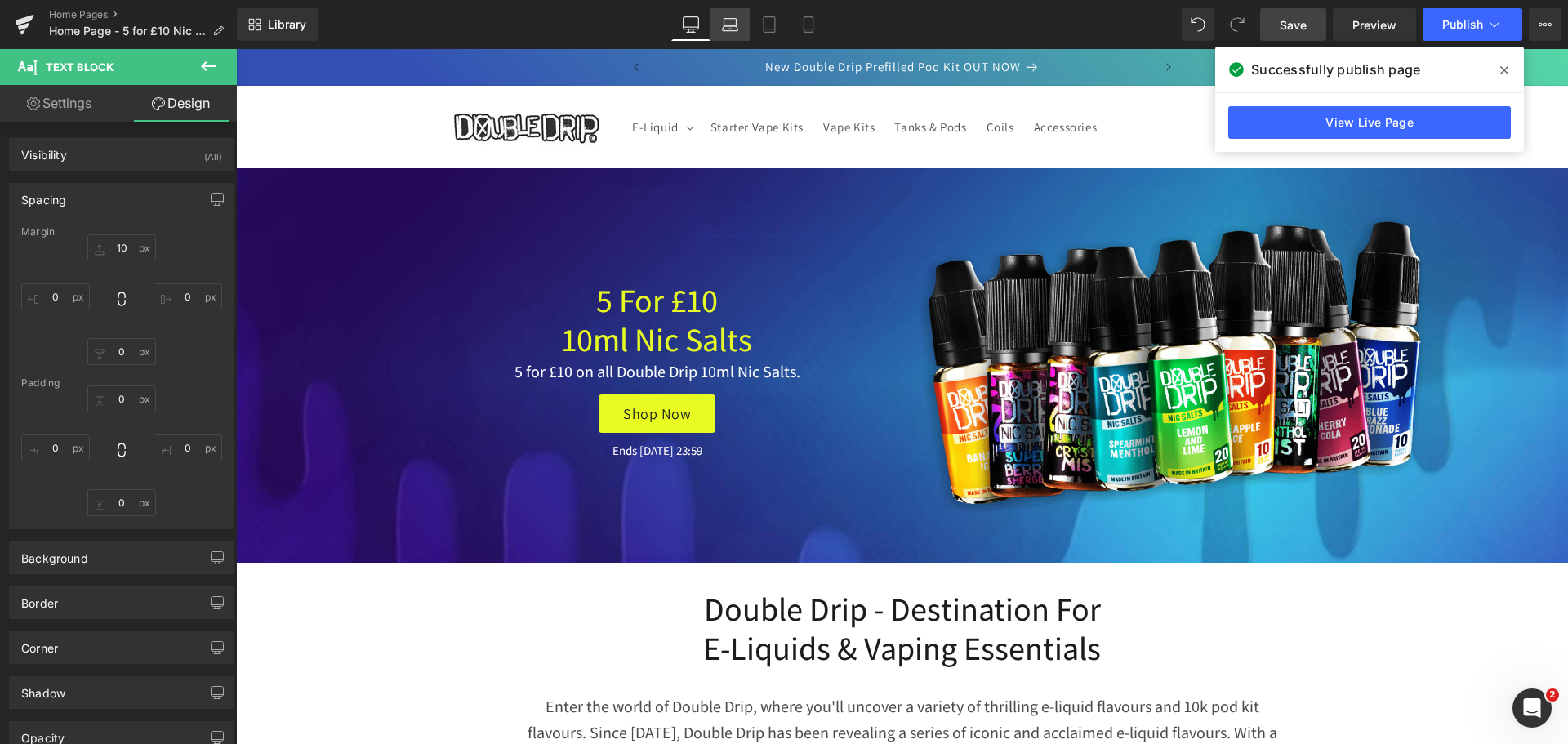
click at [730, 22] on icon at bounding box center [730, 25] width 17 height 17
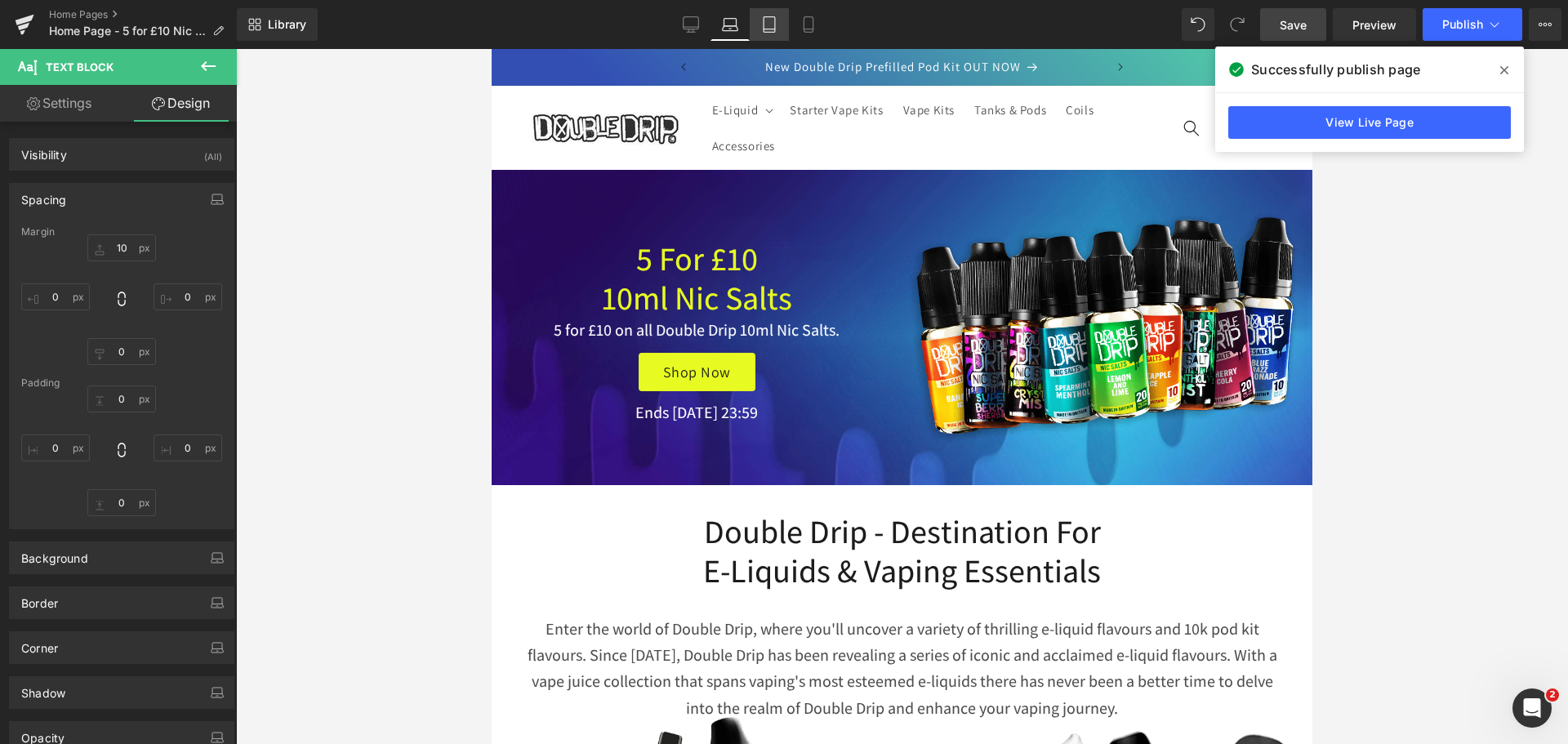
scroll to position [116, 0]
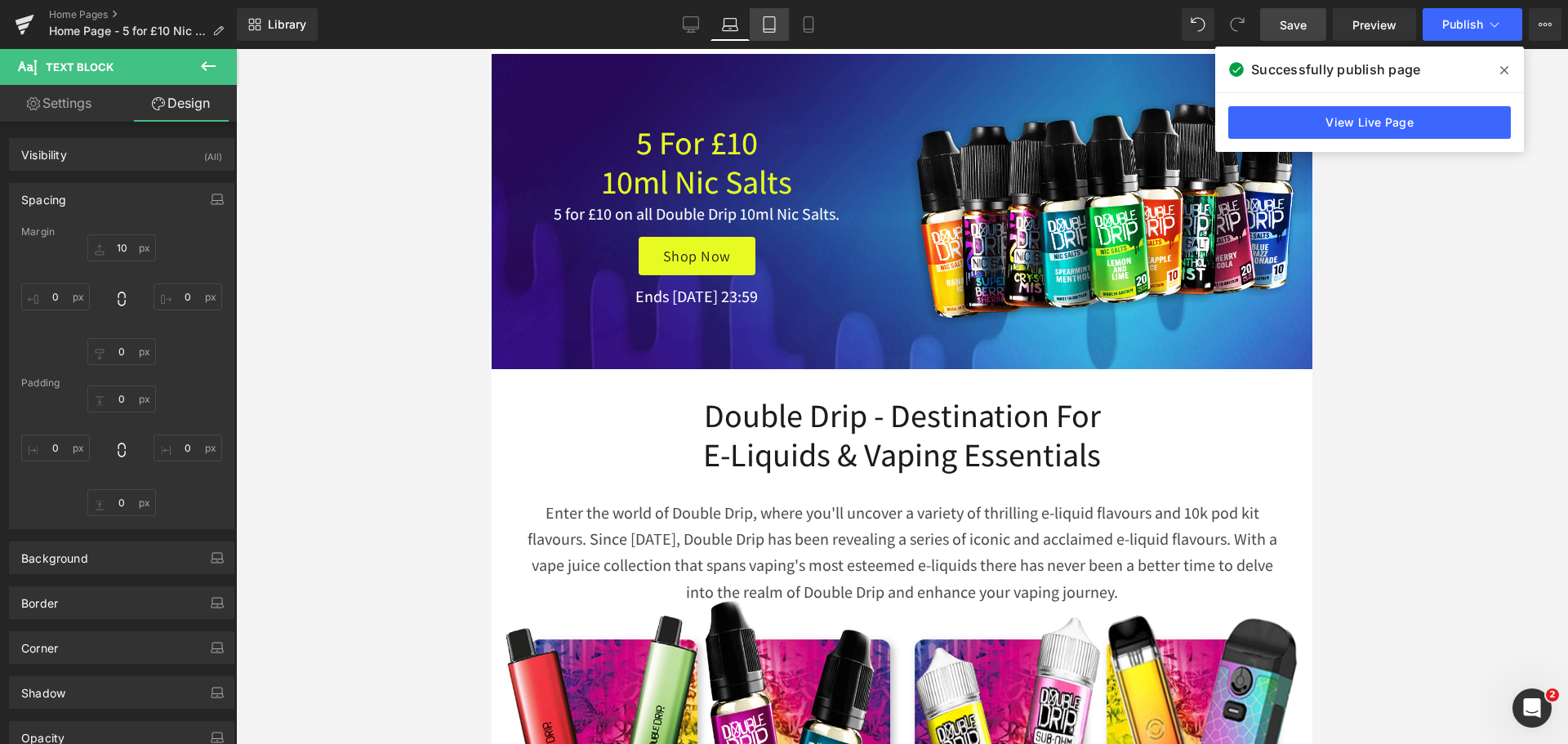
click at [767, 21] on icon at bounding box center [769, 25] width 17 height 17
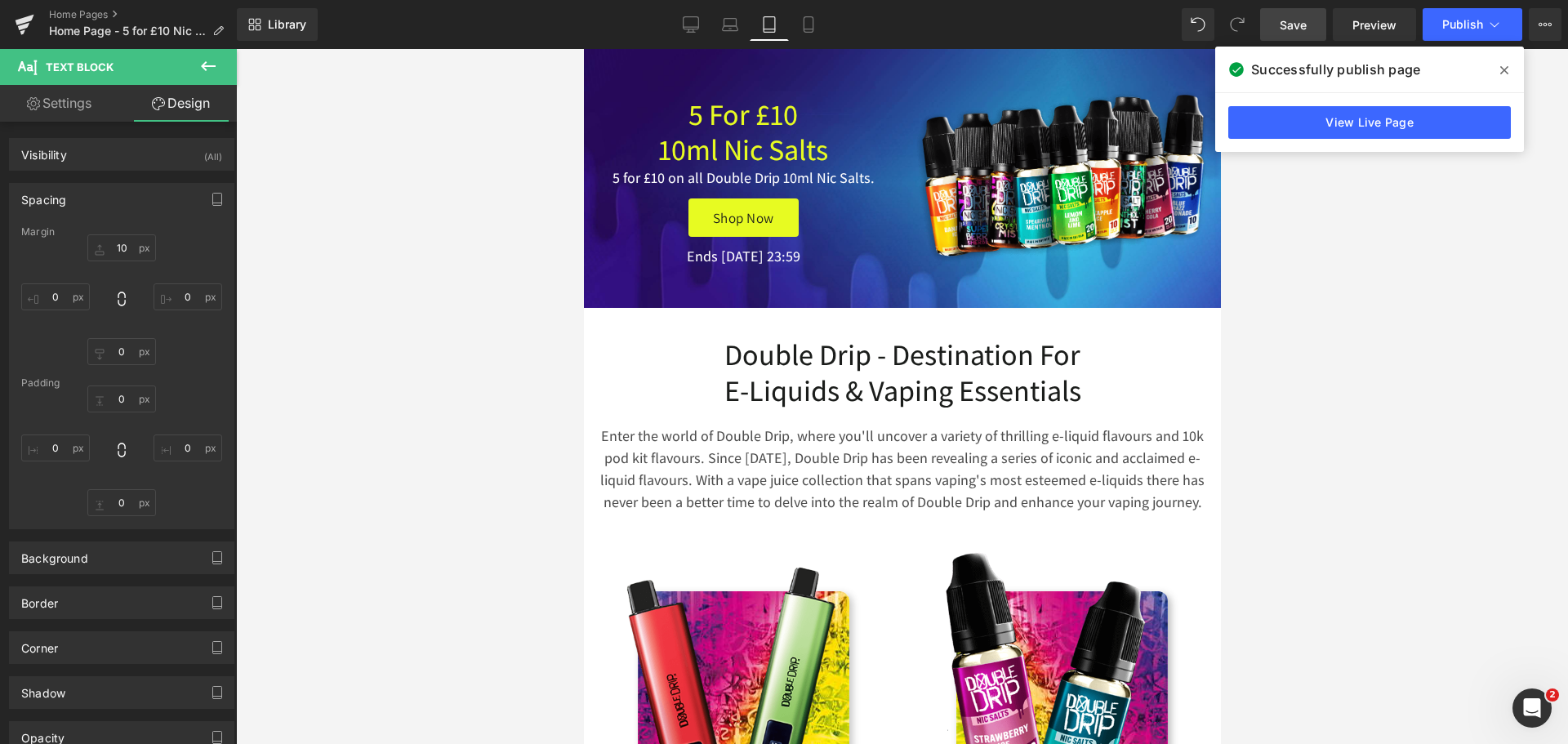
scroll to position [78, 0]
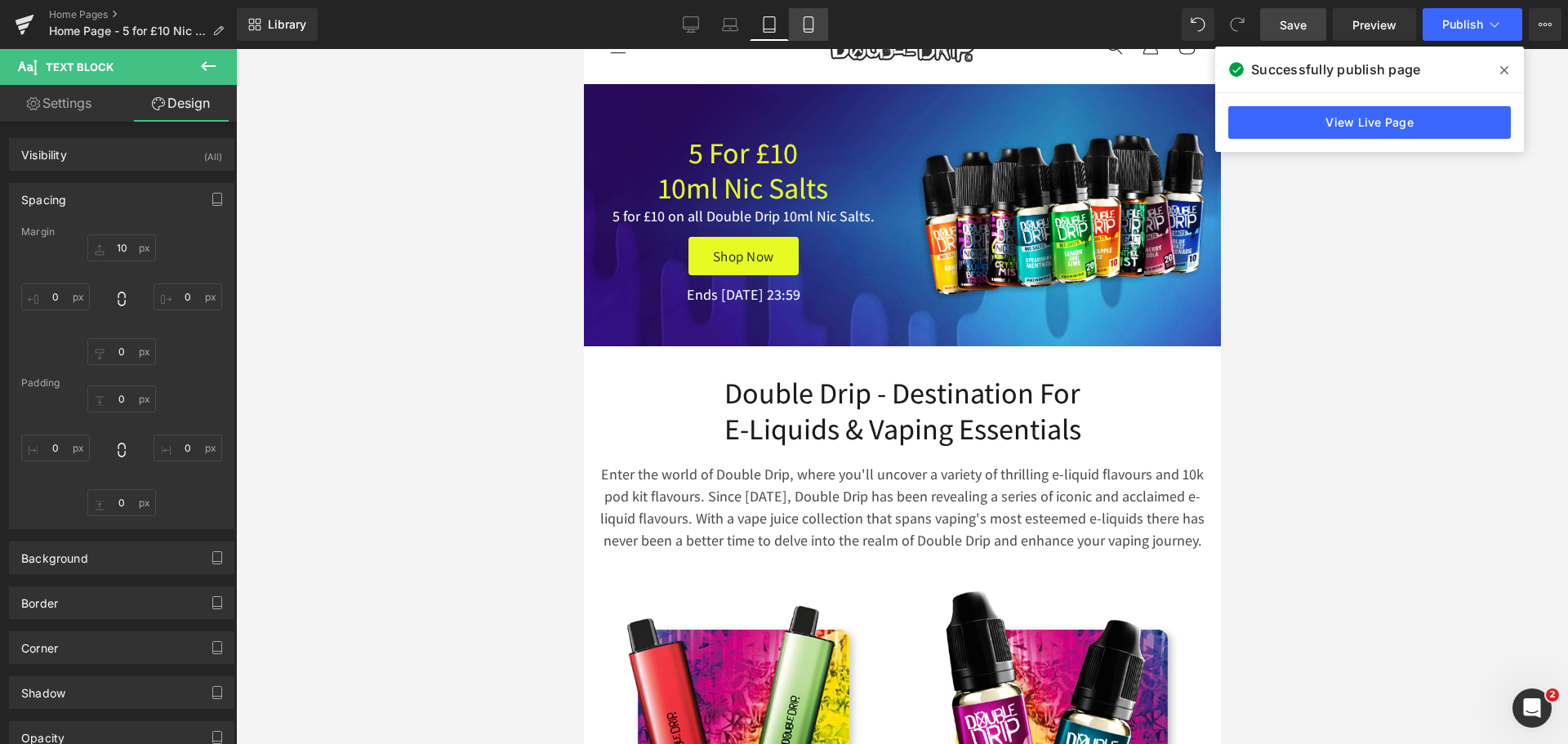
click at [802, 22] on icon at bounding box center [809, 25] width 17 height 17
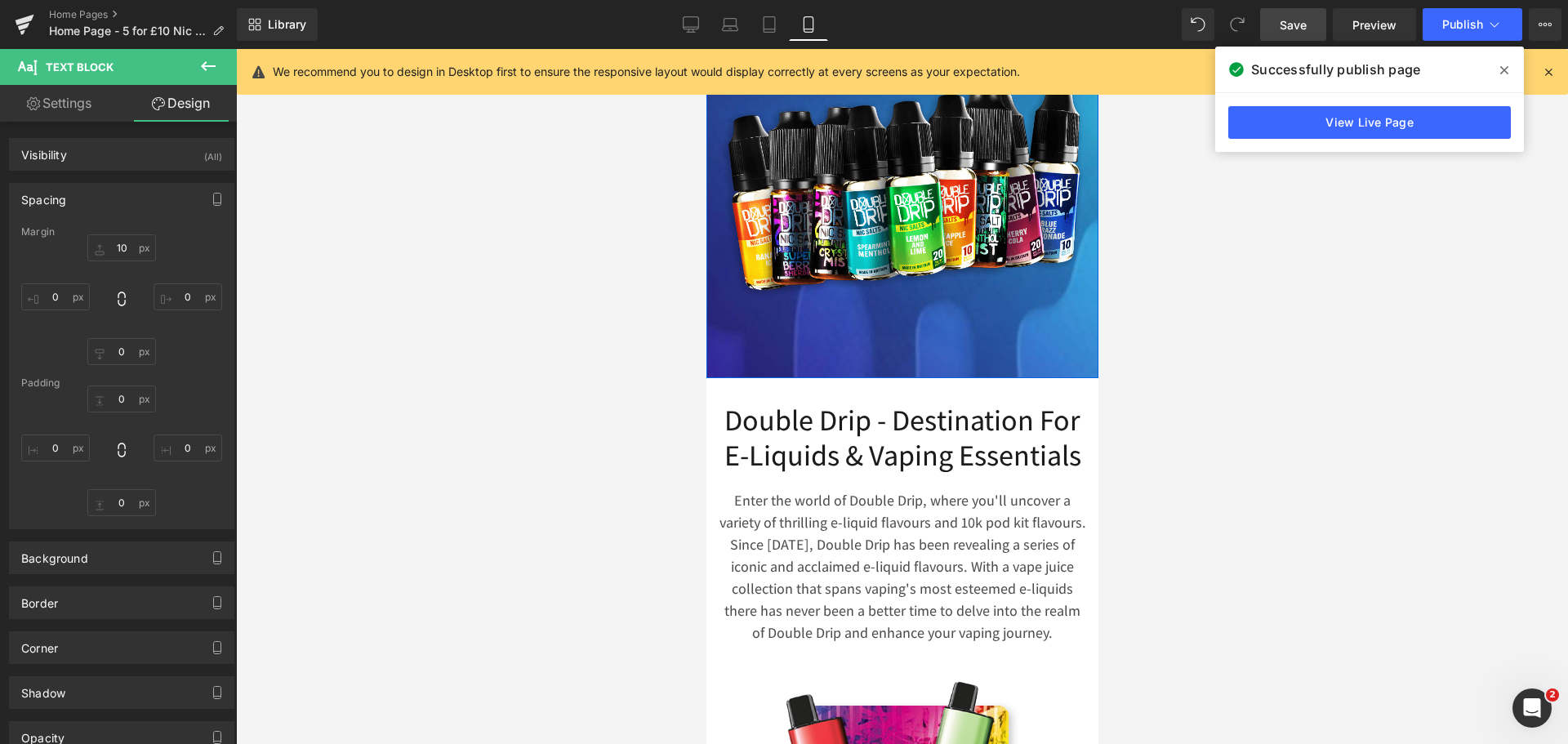
scroll to position [361, 0]
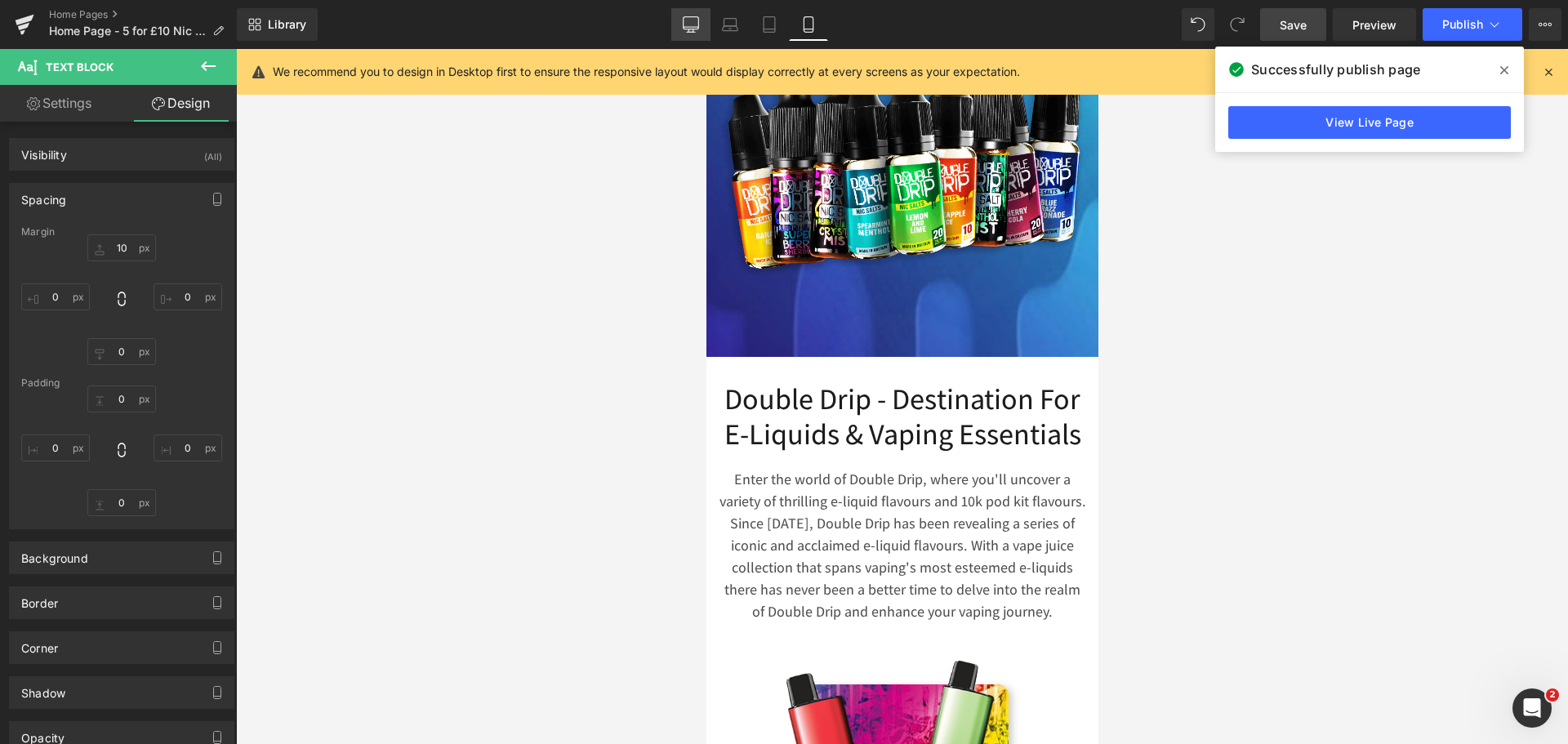
drag, startPoint x: 706, startPoint y: 31, endPoint x: 516, endPoint y: 300, distance: 329.3
click at [706, 31] on link "Desktop" at bounding box center [691, 24] width 39 height 32
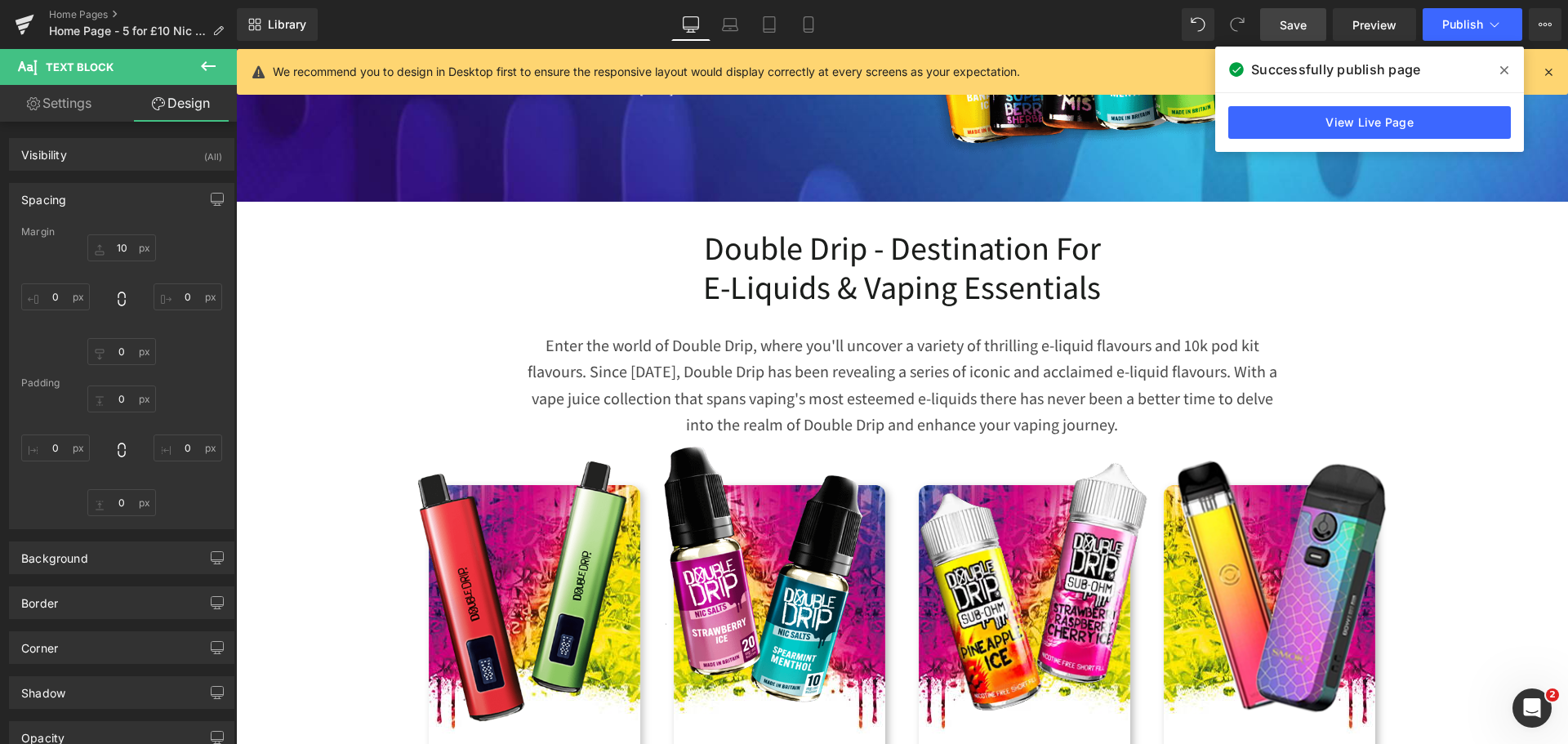
scroll to position [157, 0]
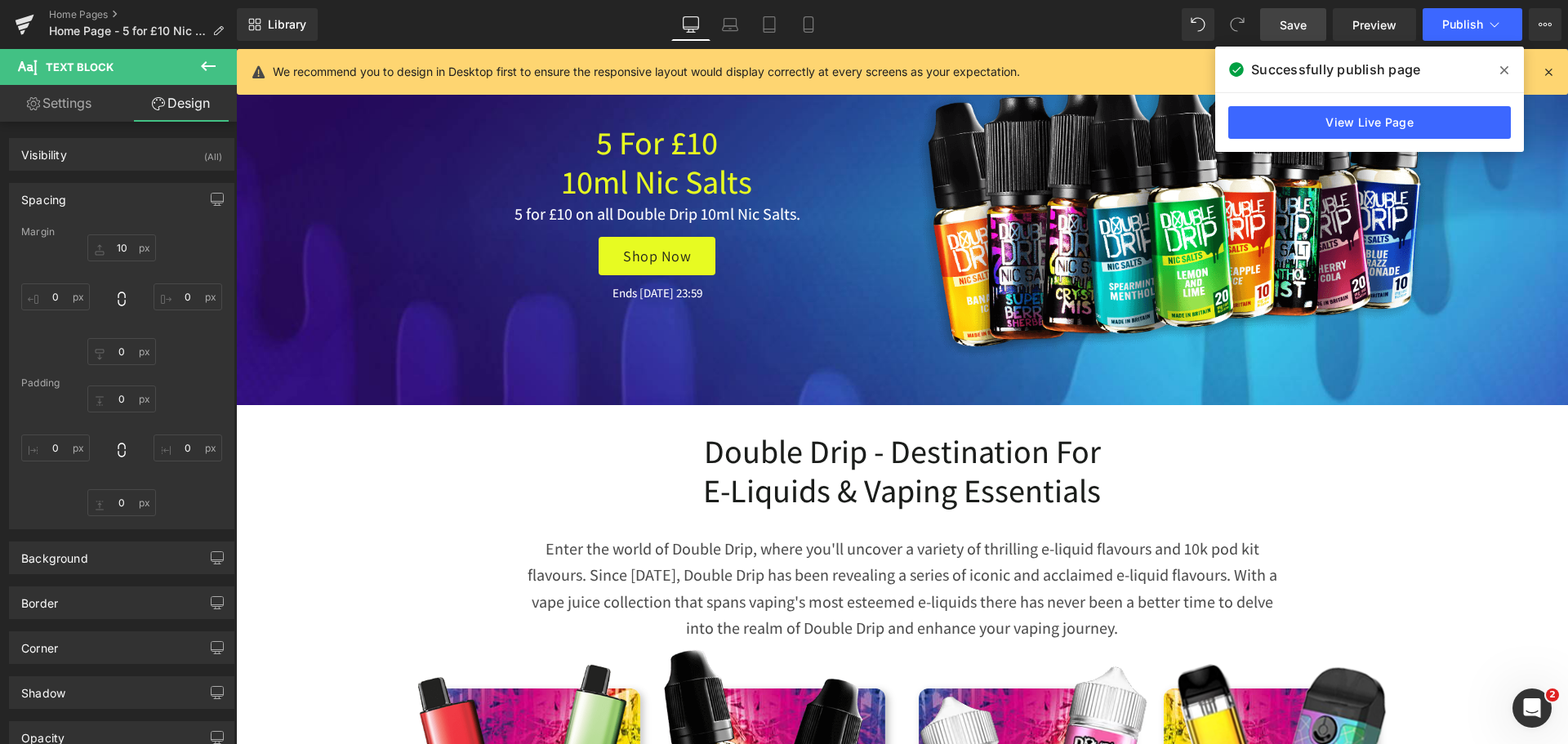
click at [1502, 77] on span at bounding box center [1504, 70] width 26 height 26
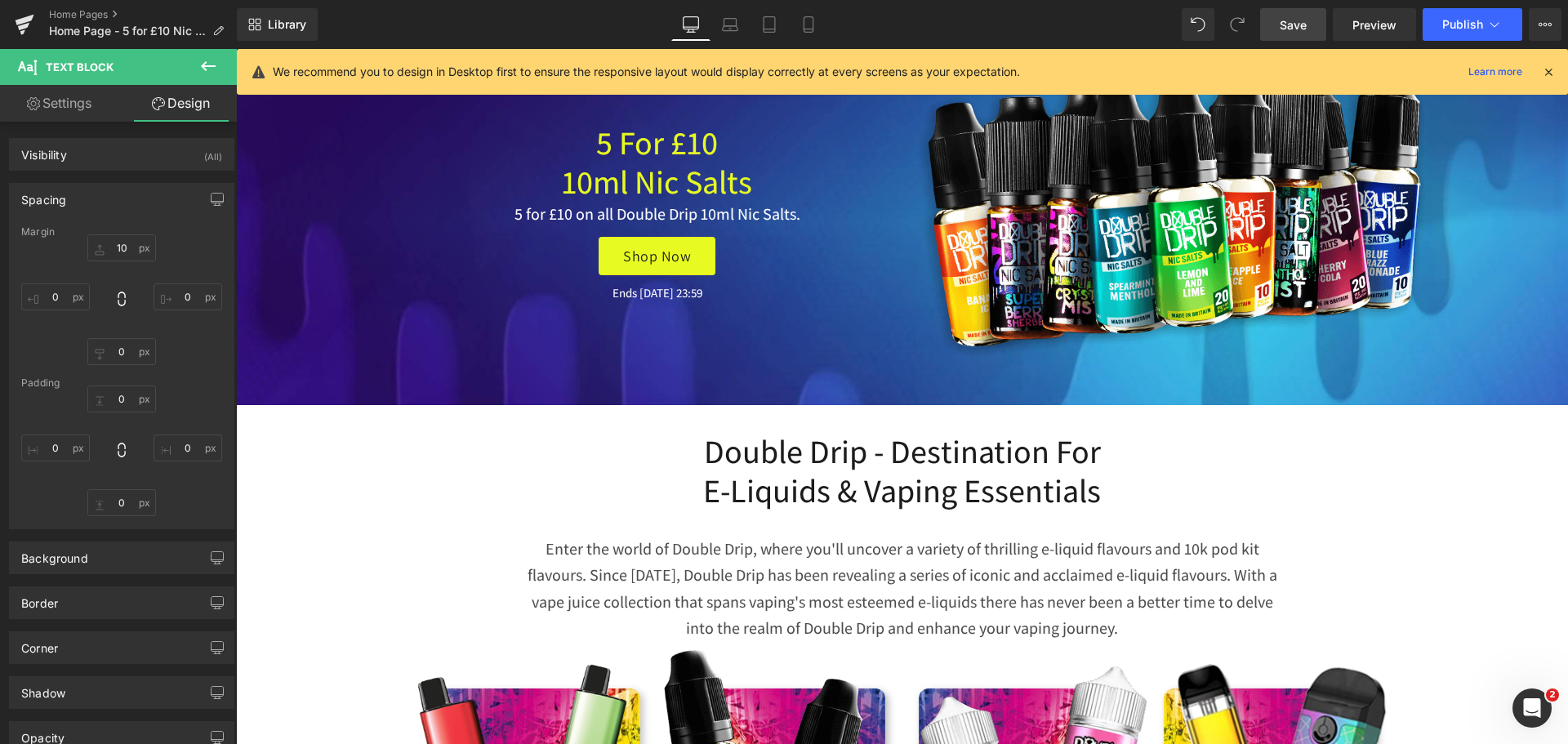
drag, startPoint x: 1310, startPoint y: 26, endPoint x: 1553, endPoint y: 73, distance: 247.5
click at [1553, 73] on icon at bounding box center [1549, 72] width 15 height 15
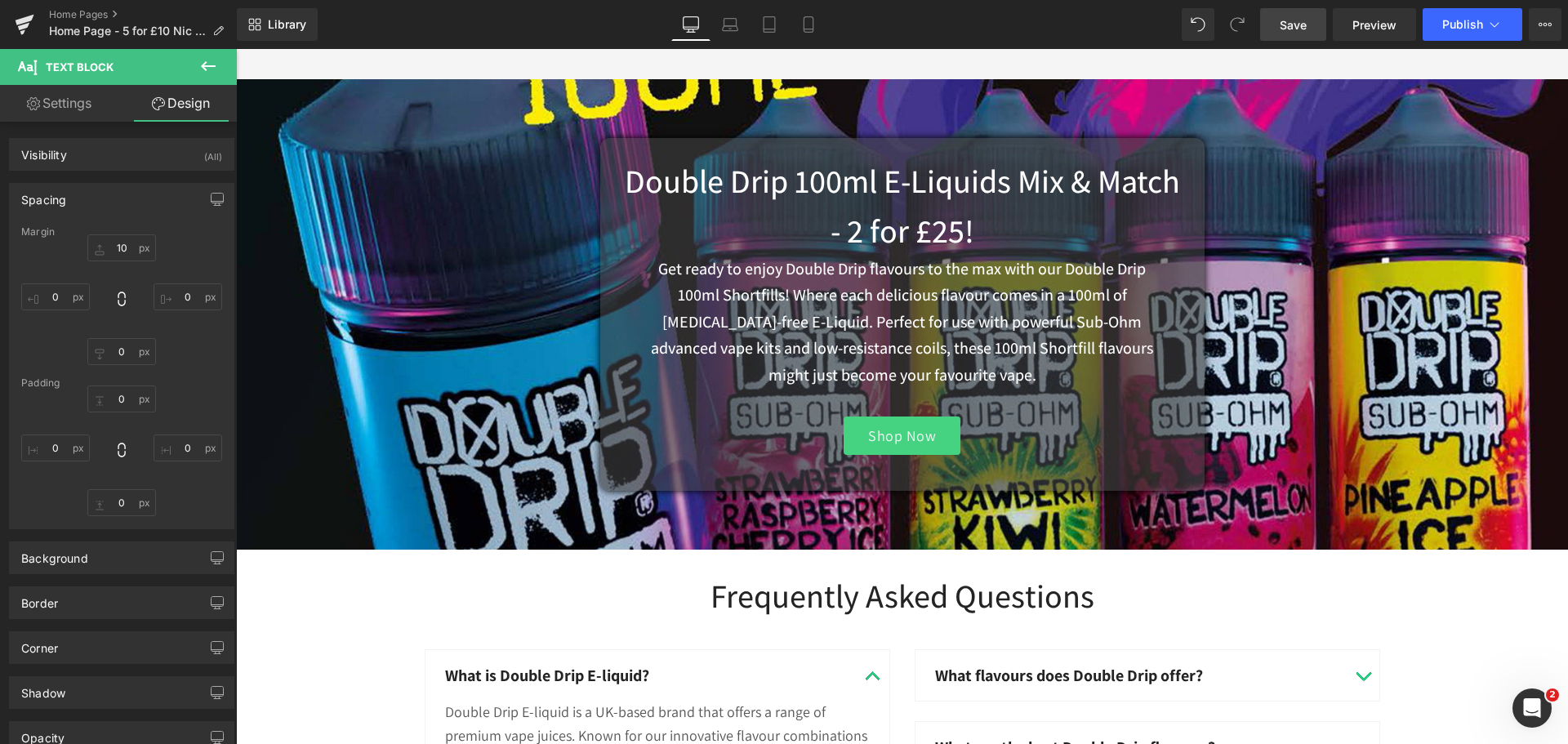
scroll to position [2362, 0]
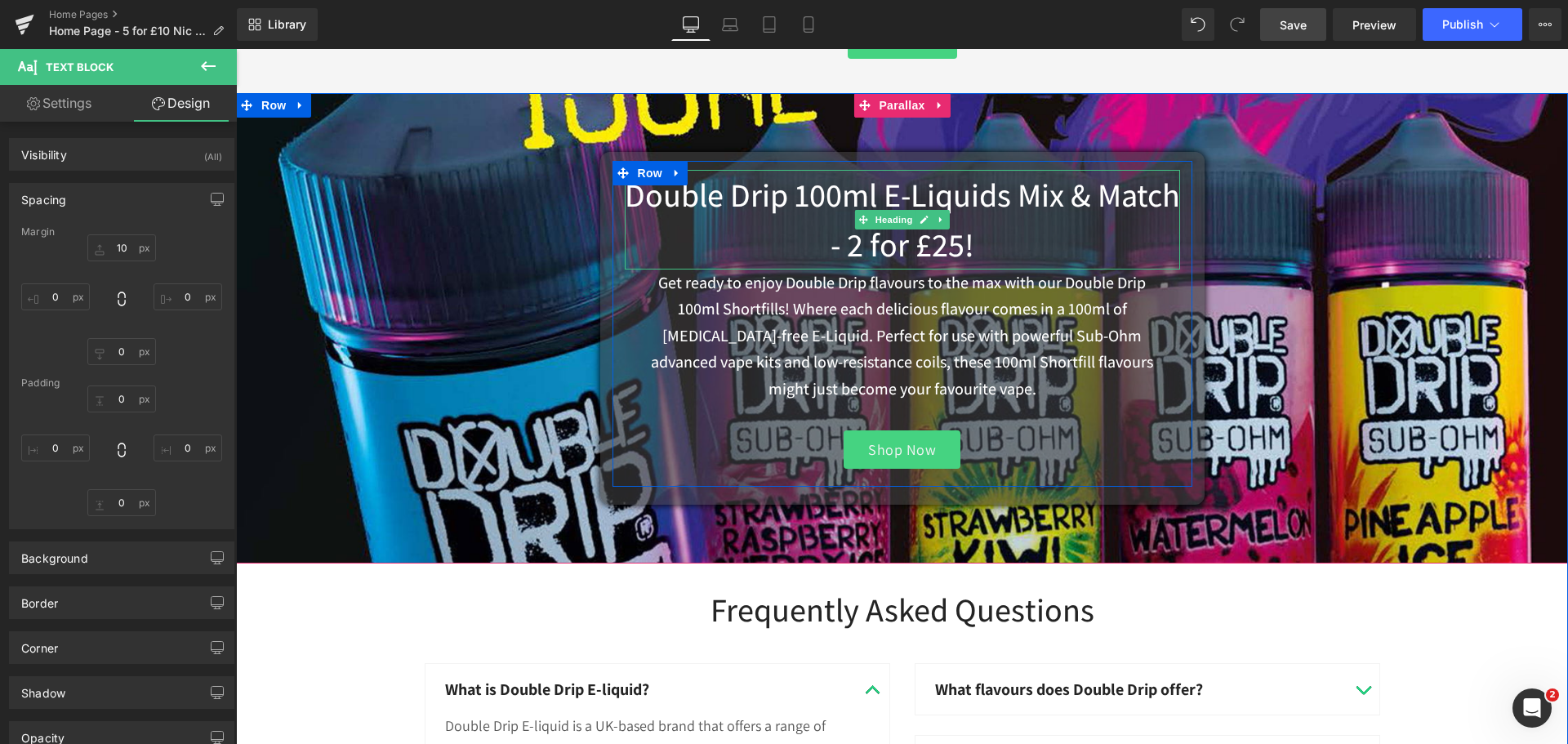
click at [1049, 191] on h2 "Double Drip 100ml E-Liquids Mix & Match - 2 for £25!" at bounding box center [902, 220] width 555 height 100
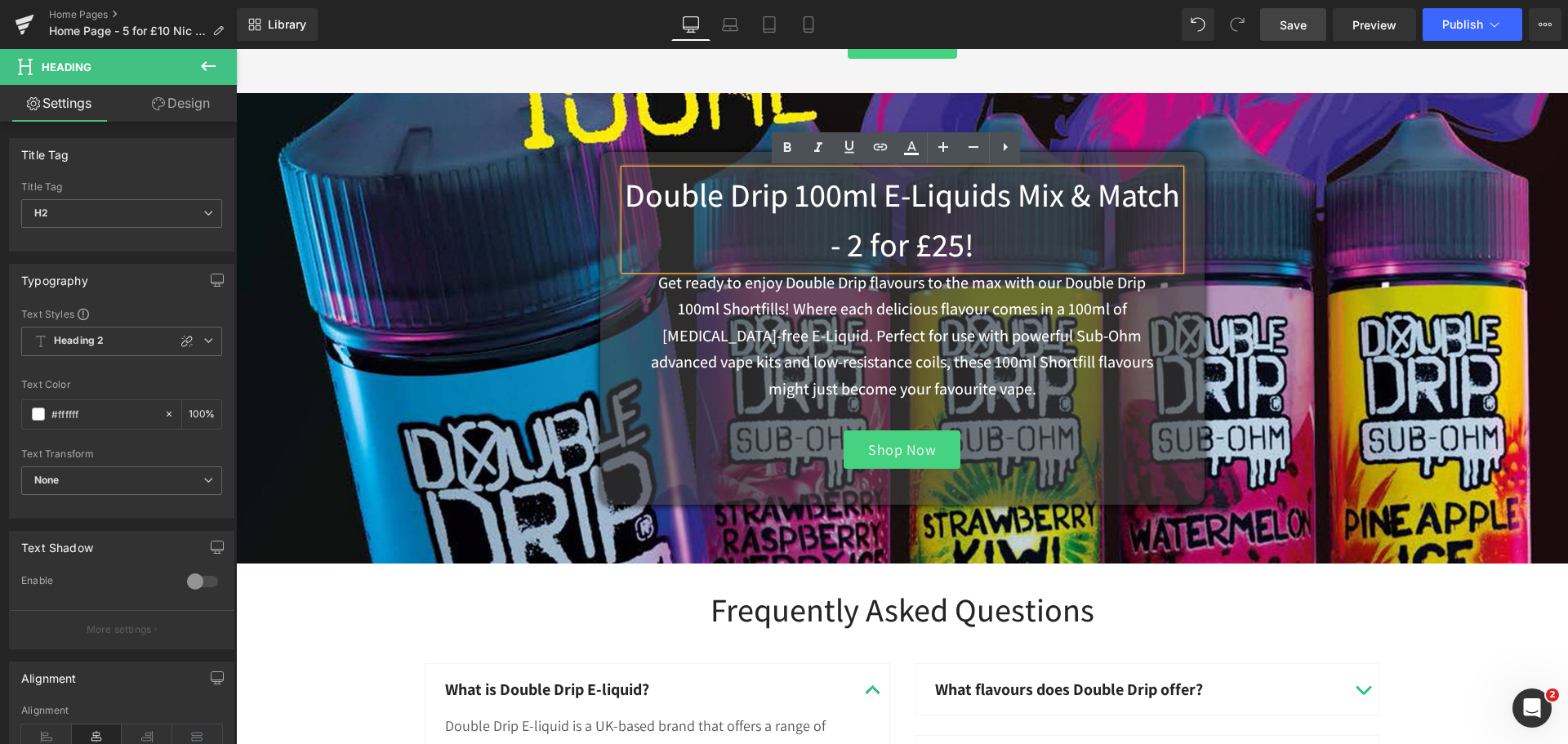
click at [886, 250] on h2 "Double Drip 100ml E-Liquids Mix & Match - 2 for £25!" at bounding box center [902, 220] width 555 height 100
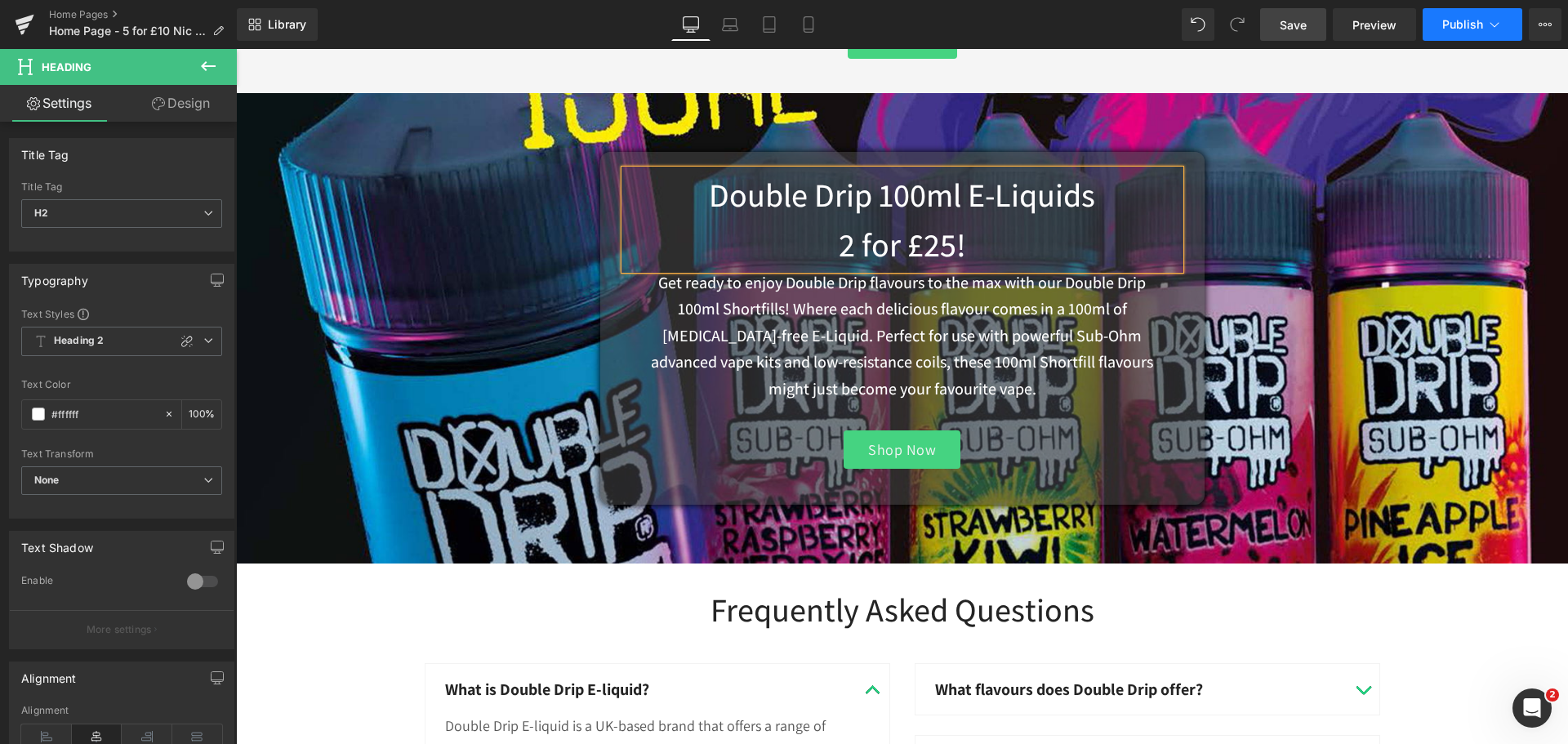
click at [1485, 24] on button "Publish" at bounding box center [1473, 24] width 100 height 32
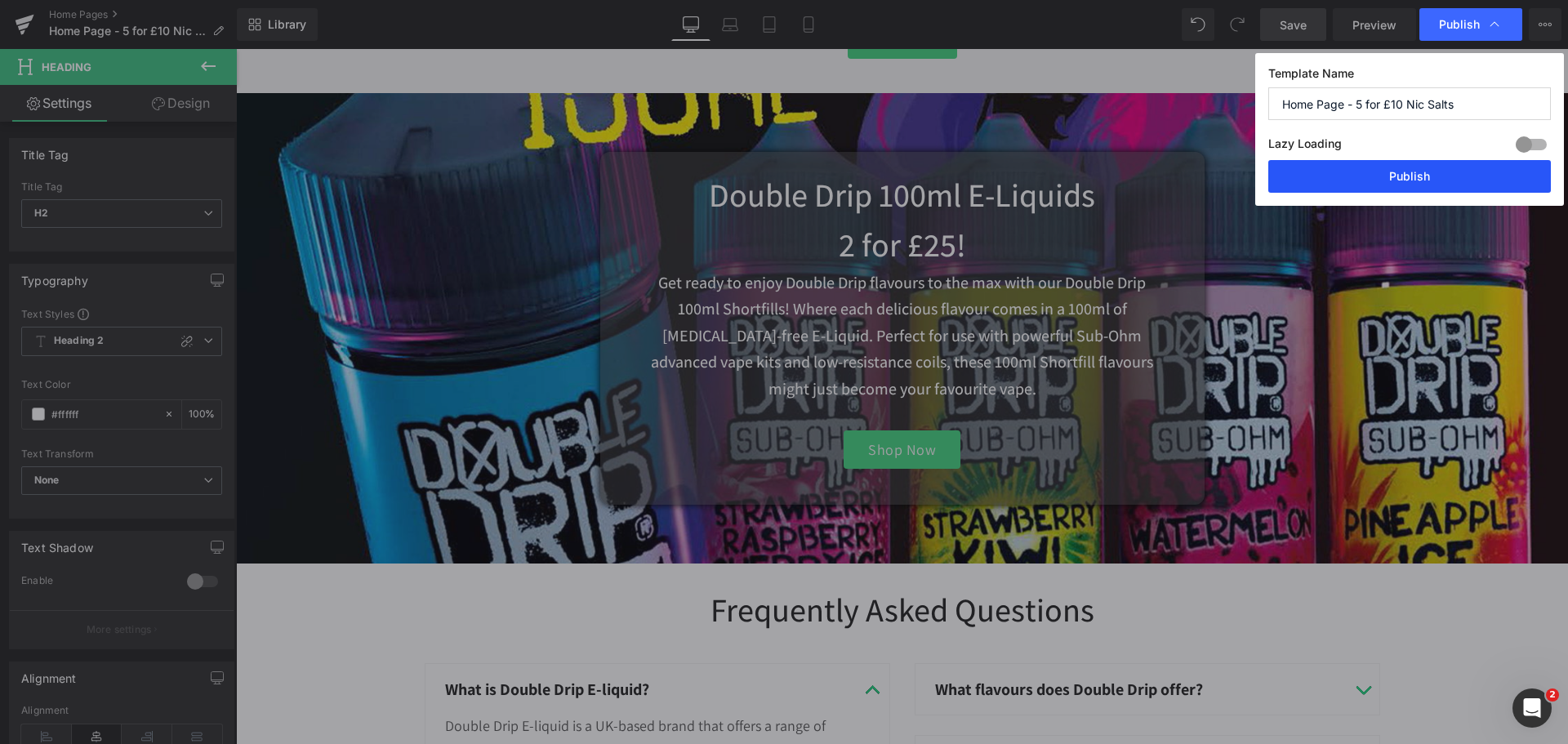
click at [1363, 169] on button "Publish" at bounding box center [1409, 176] width 282 height 32
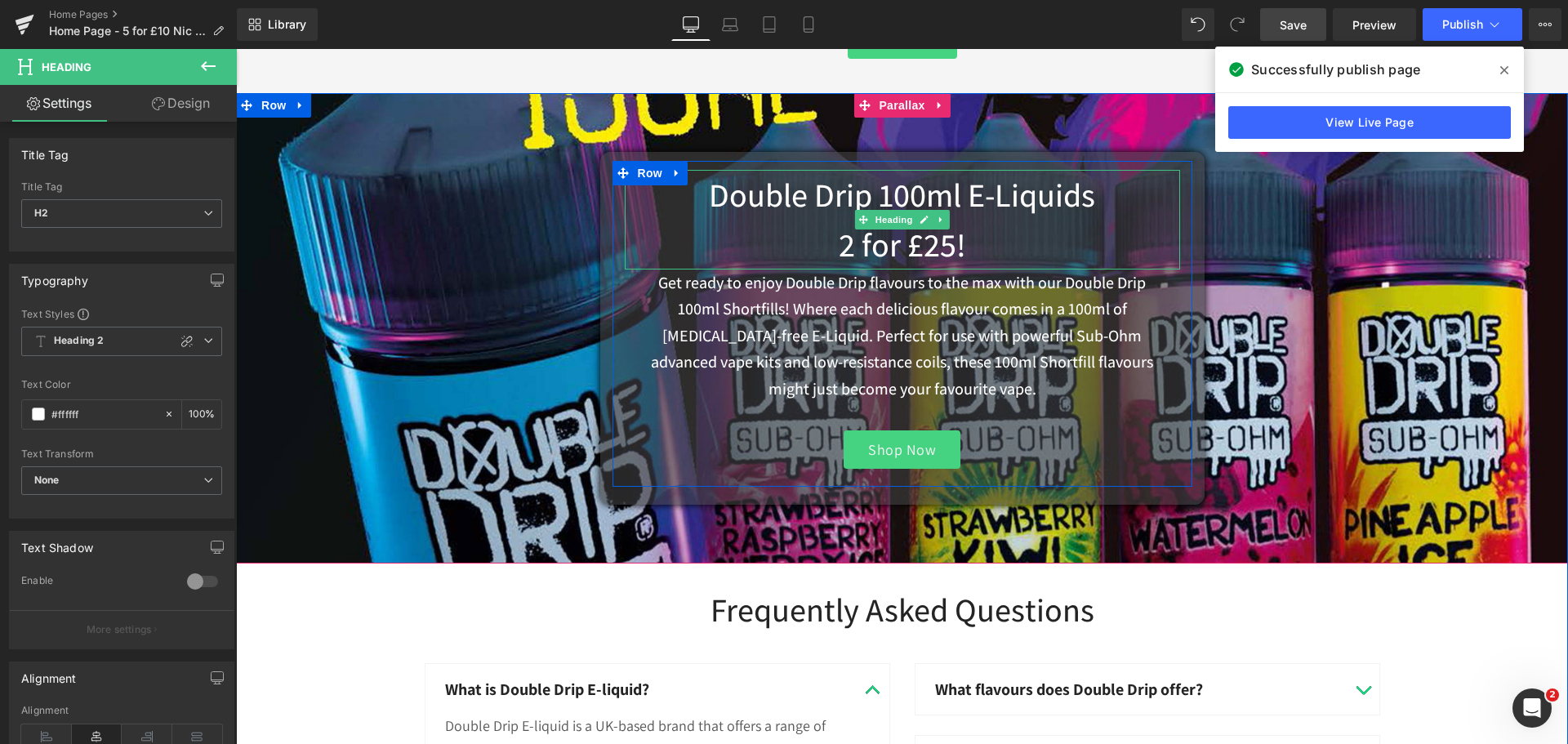
click at [961, 242] on h2 "Double Drip 100ml E-Liquids 2 for £25!" at bounding box center [902, 220] width 555 height 100
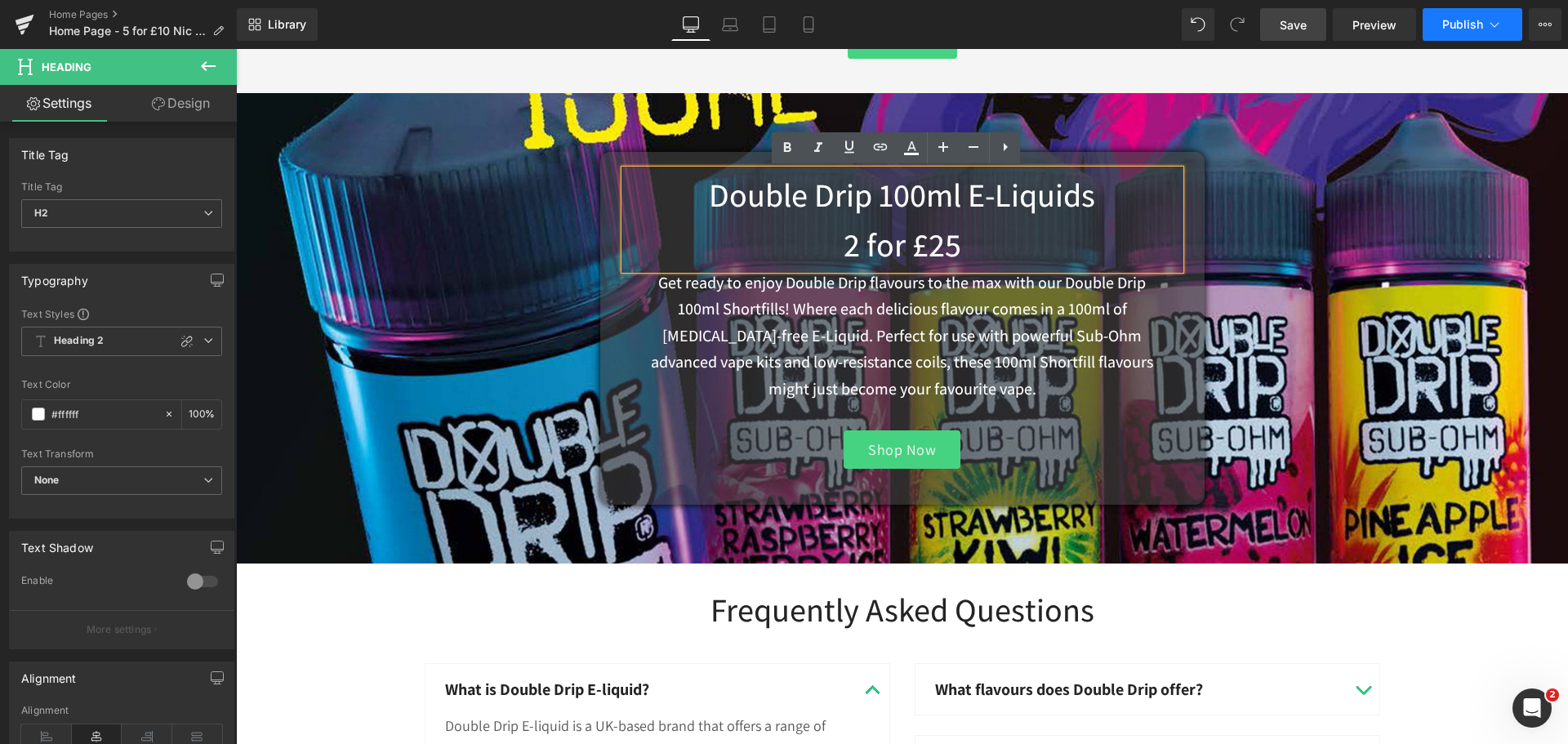
click at [1473, 29] on span "Publish" at bounding box center [1462, 24] width 41 height 13
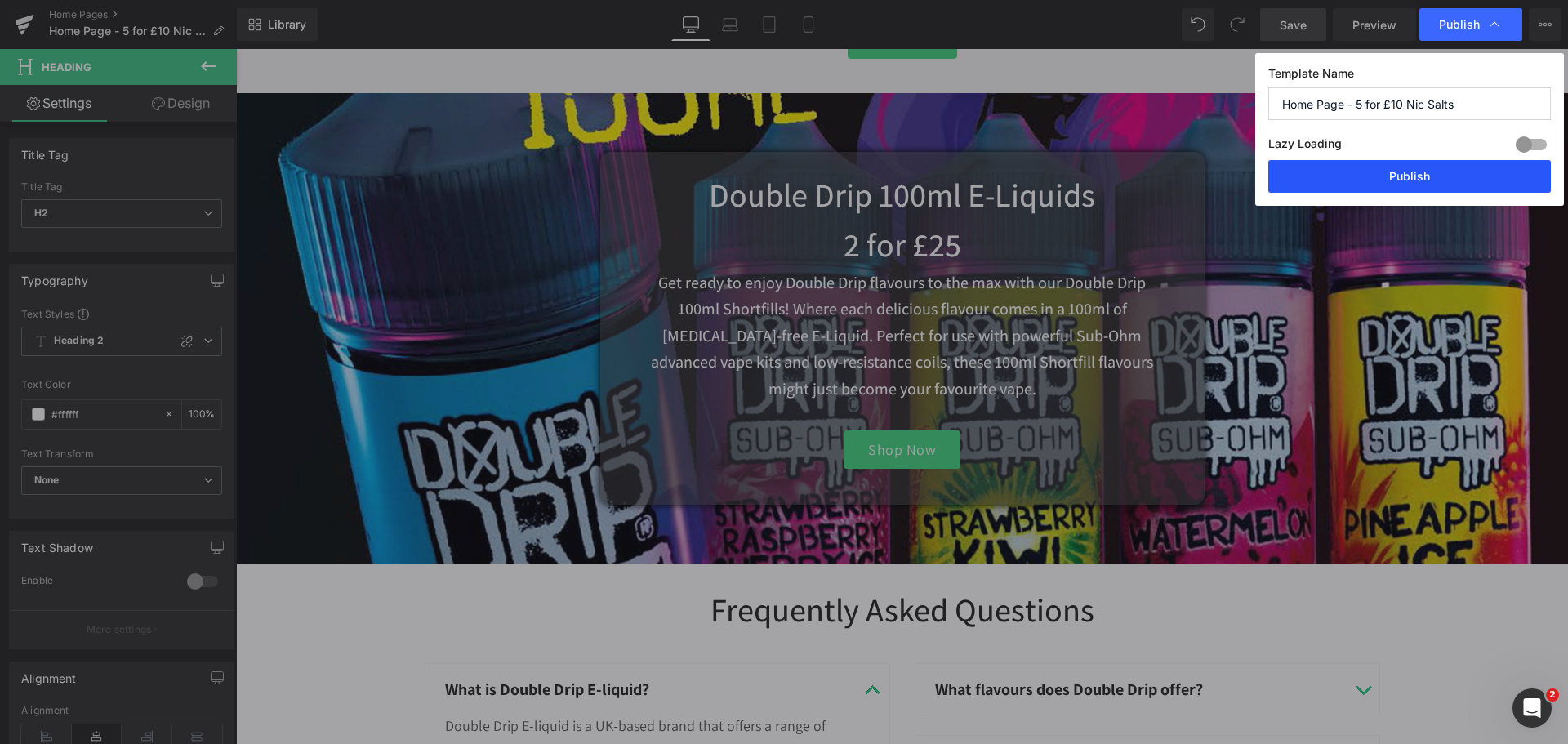
click at [1433, 166] on button "Publish" at bounding box center [1409, 176] width 282 height 32
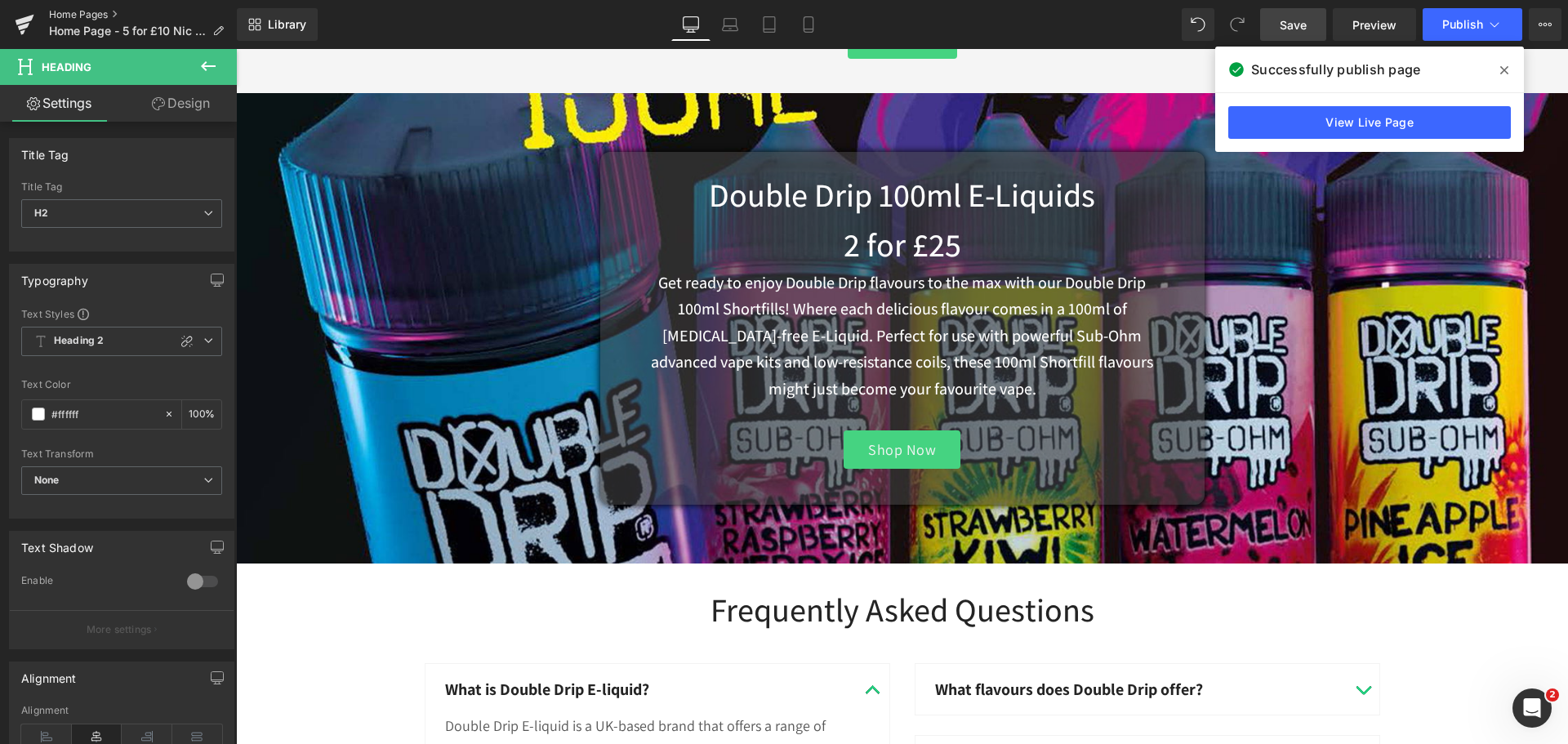
click at [80, 13] on link "Home Pages" at bounding box center [143, 15] width 188 height 13
